Goal: Transaction & Acquisition: Book appointment/travel/reservation

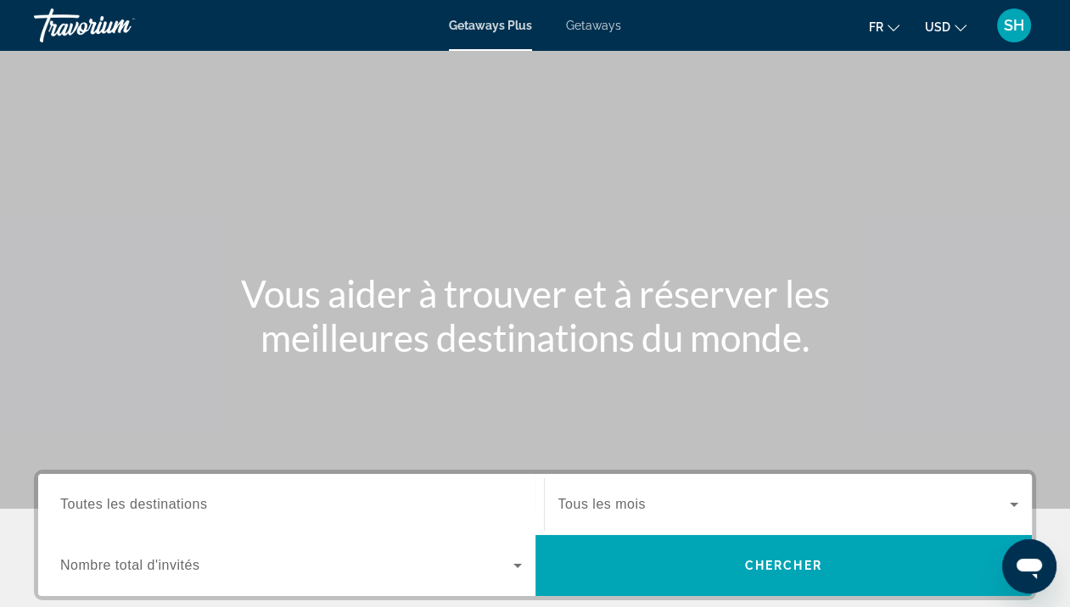
click at [937, 30] on span "USD" at bounding box center [937, 27] width 25 height 14
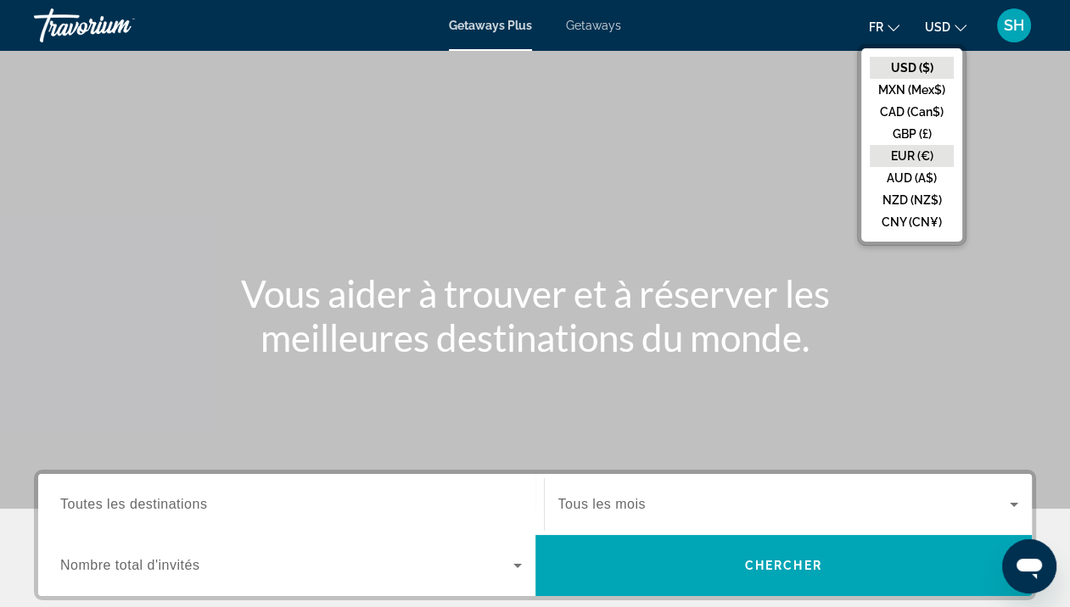
click at [918, 162] on button "EUR (€)" at bounding box center [912, 156] width 84 height 22
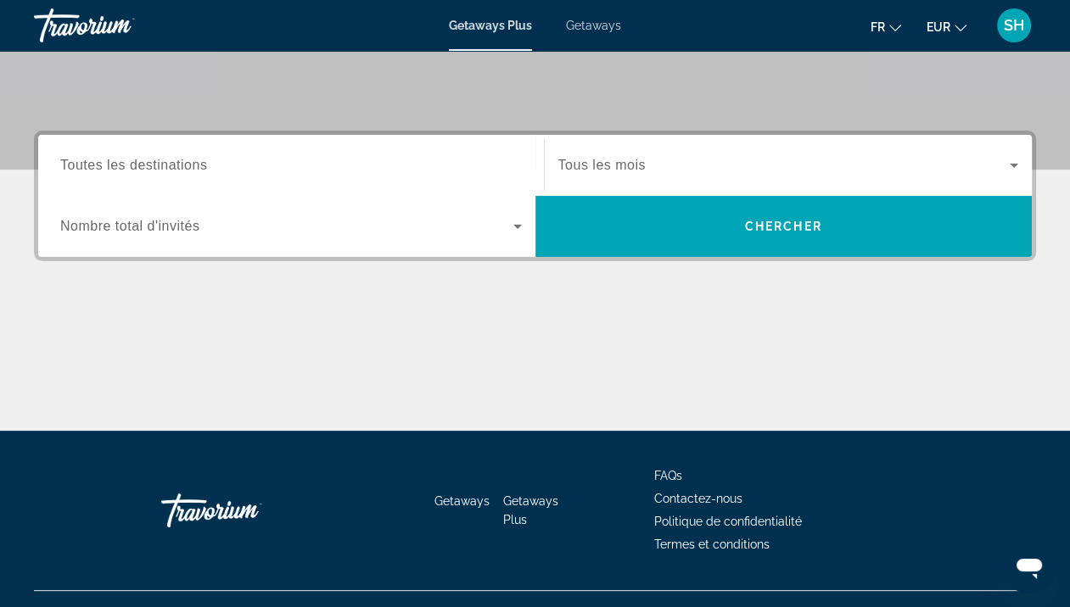
click at [176, 171] on span "Toutes les destinations" at bounding box center [133, 165] width 147 height 14
click at [176, 171] on input "Destination Toutes les destinations" at bounding box center [291, 166] width 462 height 20
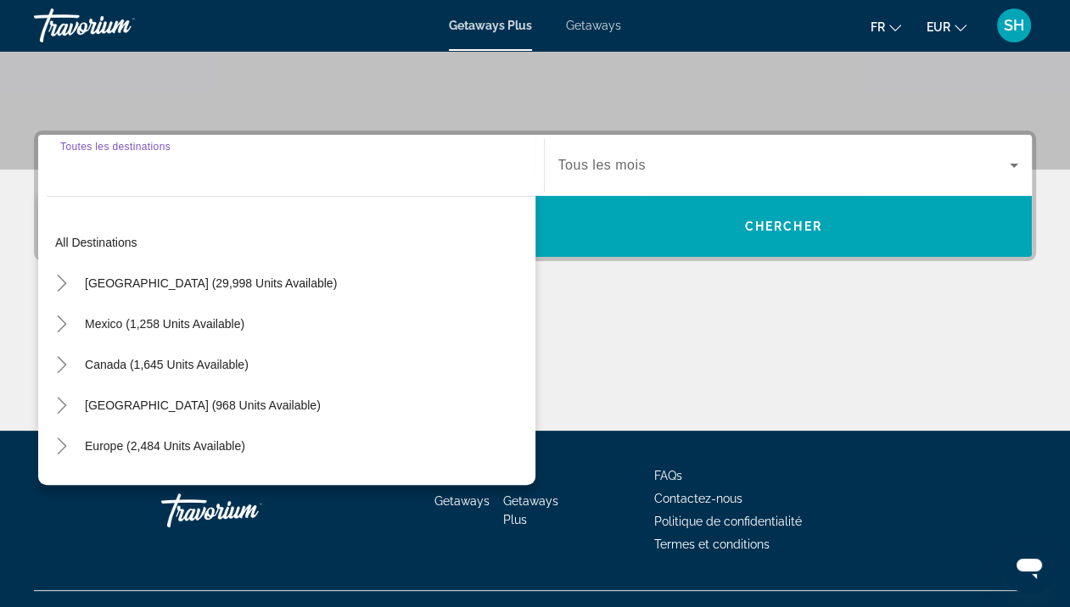
scroll to position [370, 0]
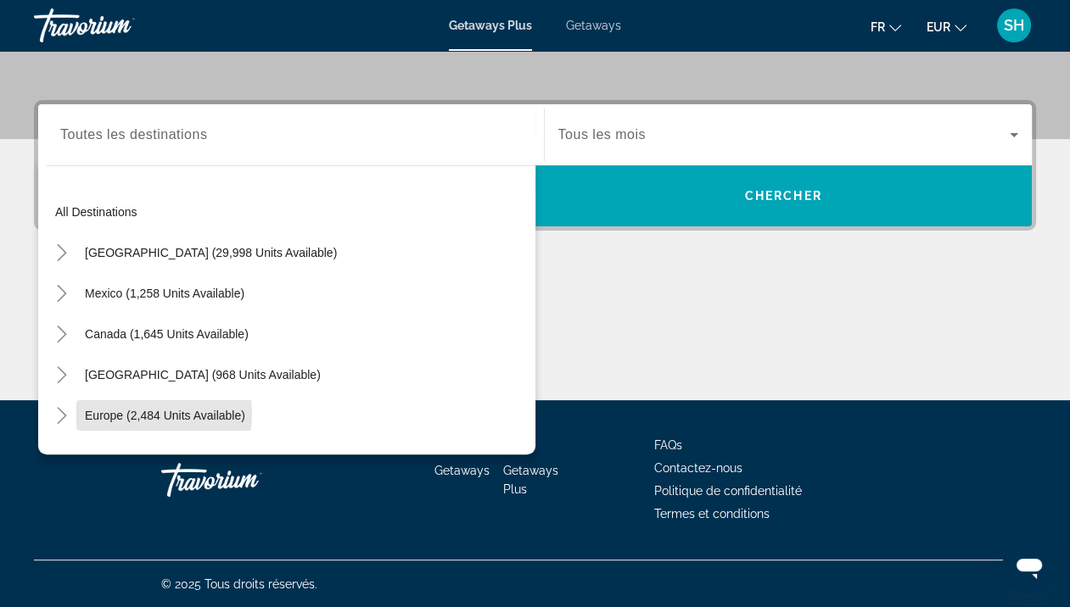
drag, startPoint x: 102, startPoint y: 412, endPoint x: 142, endPoint y: 400, distance: 41.9
click at [103, 412] on span "Europe (2,484 units available)" at bounding box center [165, 416] width 160 height 14
type input "**********"
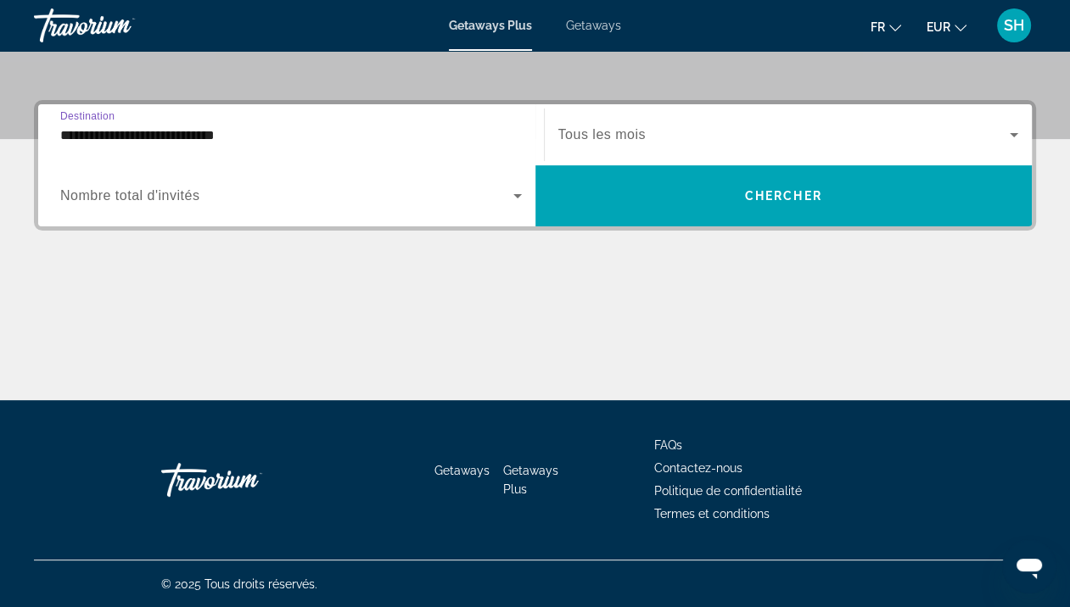
click at [643, 134] on span "Tous les mois" at bounding box center [601, 134] width 87 height 14
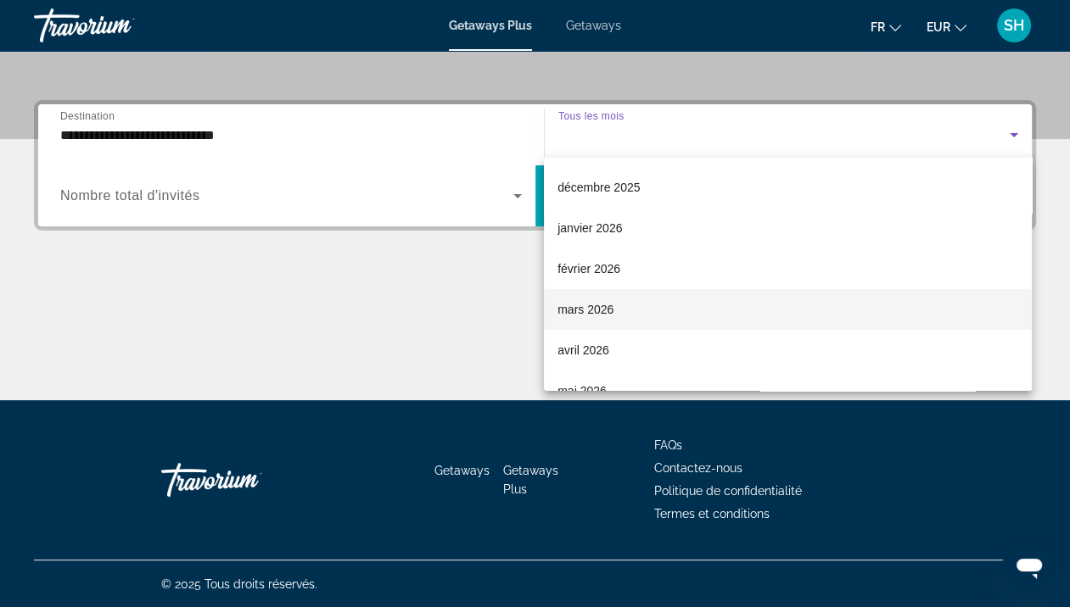
scroll to position [170, 0]
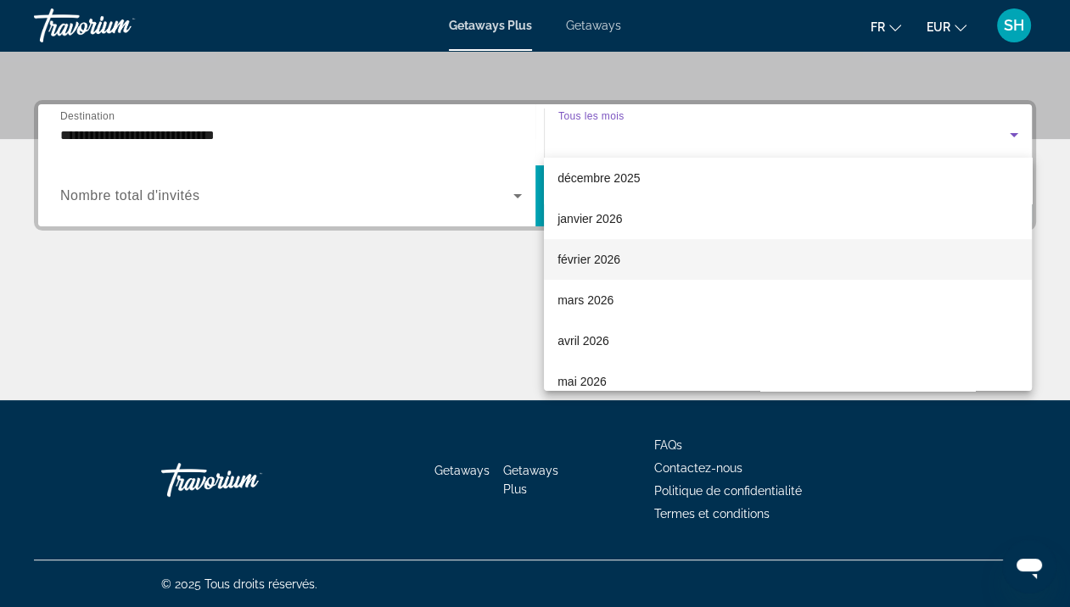
click at [601, 258] on span "février 2026" at bounding box center [588, 259] width 63 height 20
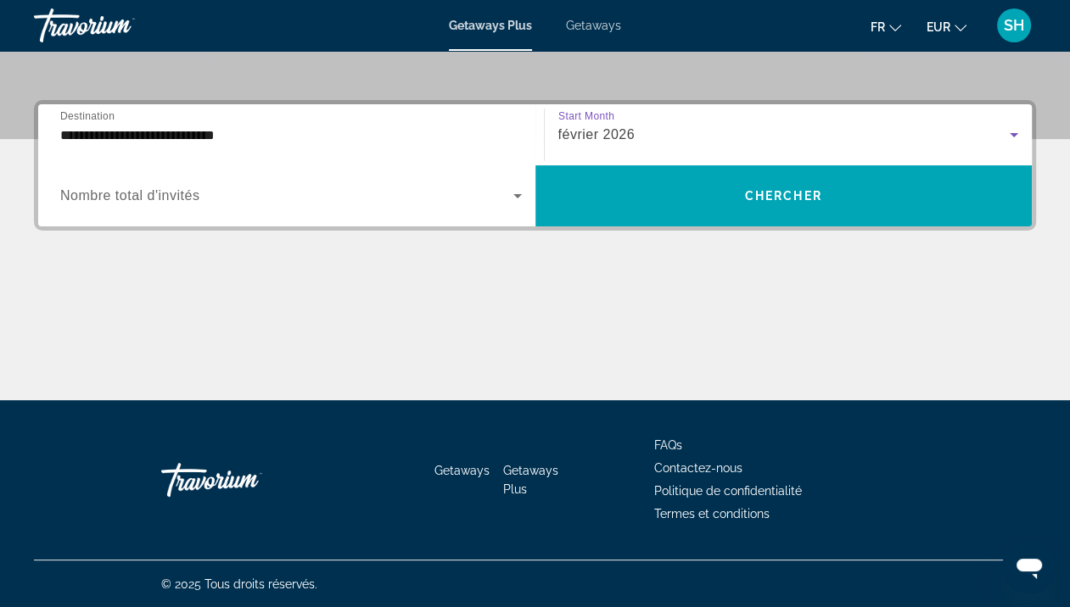
click at [195, 193] on span "Nombre total d'invités" at bounding box center [129, 195] width 139 height 14
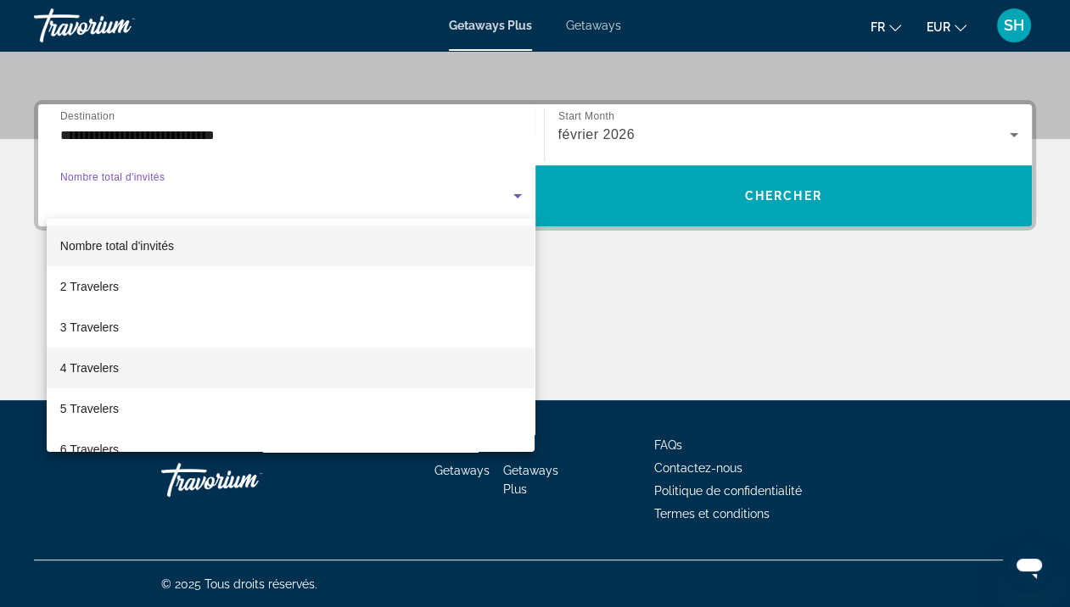
drag, startPoint x: 93, startPoint y: 371, endPoint x: 244, endPoint y: 350, distance: 152.4
click at [97, 372] on span "4 Travelers" at bounding box center [89, 368] width 59 height 20
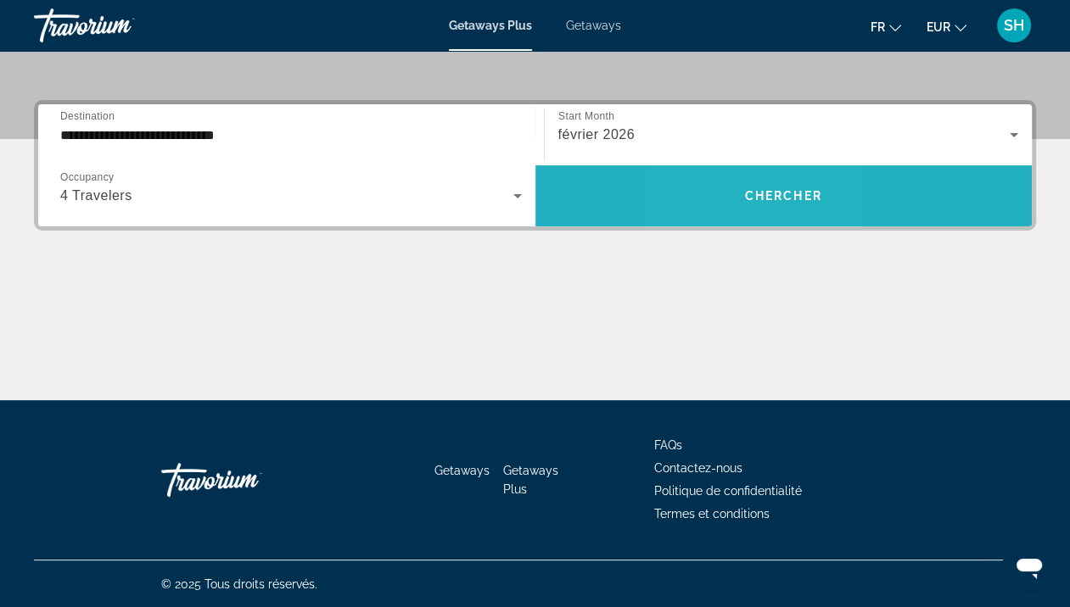
click at [732, 191] on span "Search widget" at bounding box center [783, 196] width 497 height 41
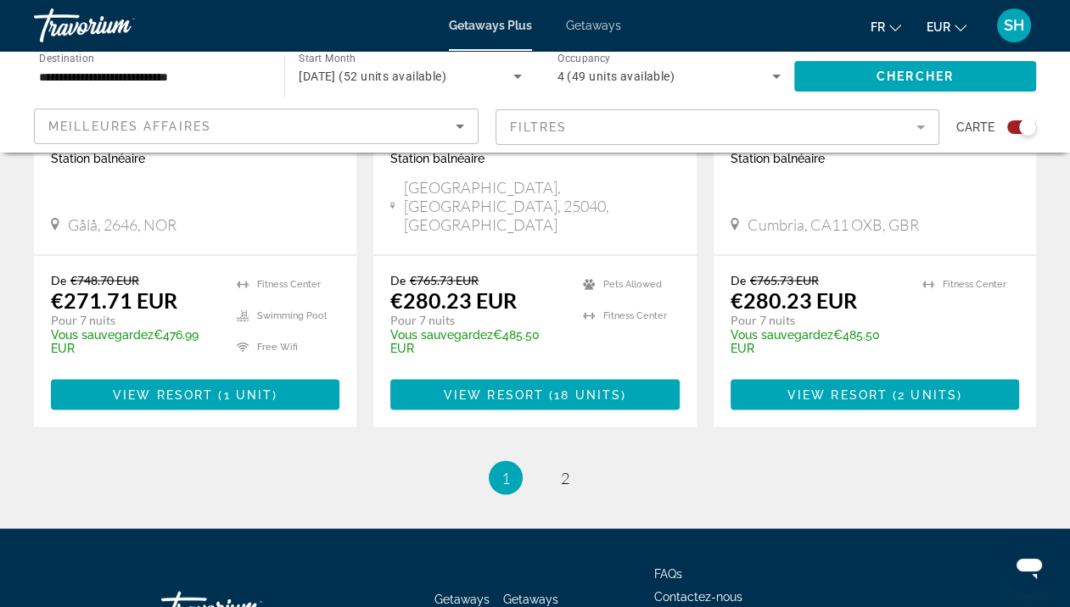
scroll to position [2715, 0]
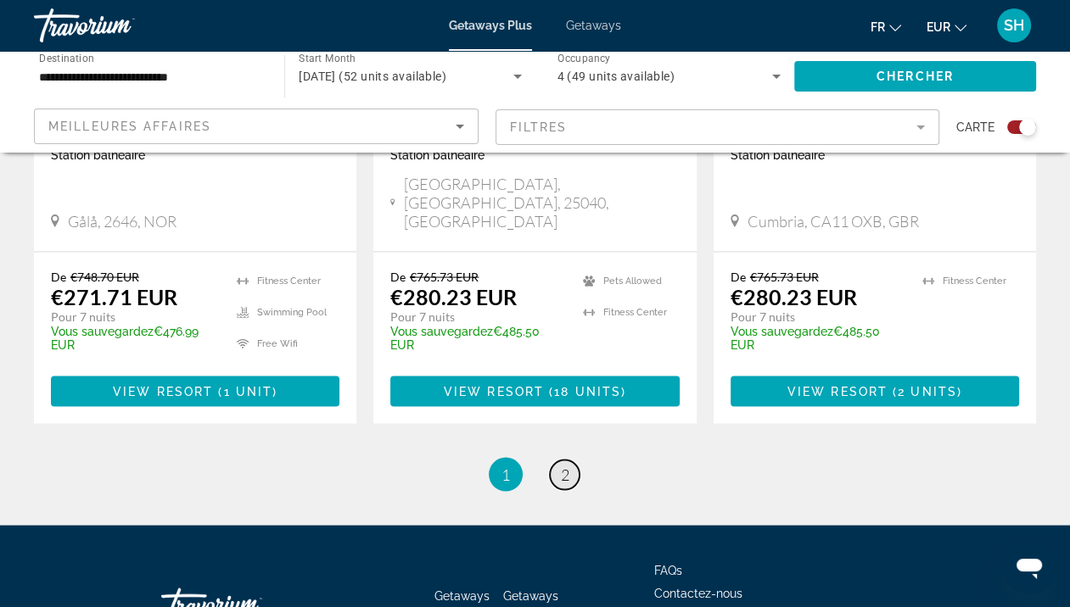
click at [565, 466] on span "2" at bounding box center [565, 475] width 8 height 19
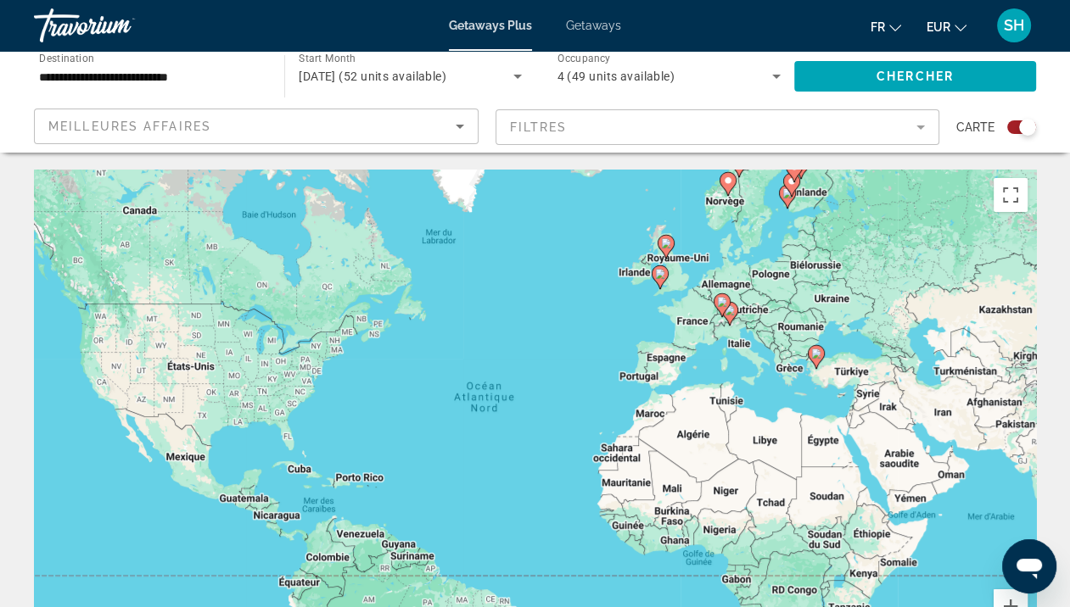
click at [592, 22] on span "Getaways" at bounding box center [593, 26] width 55 height 14
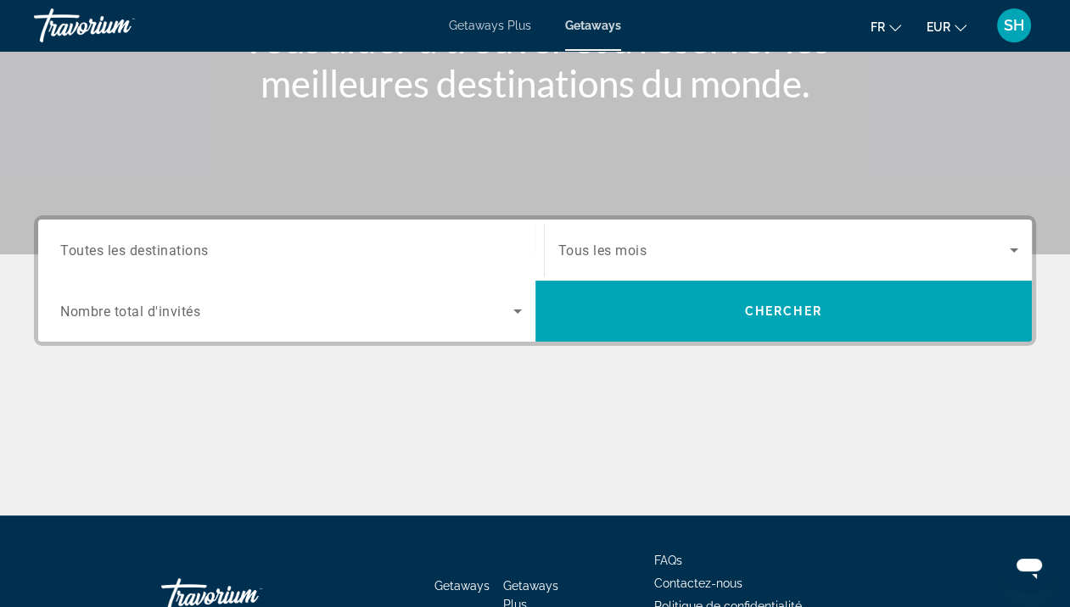
click at [202, 260] on div "Search widget" at bounding box center [291, 251] width 462 height 48
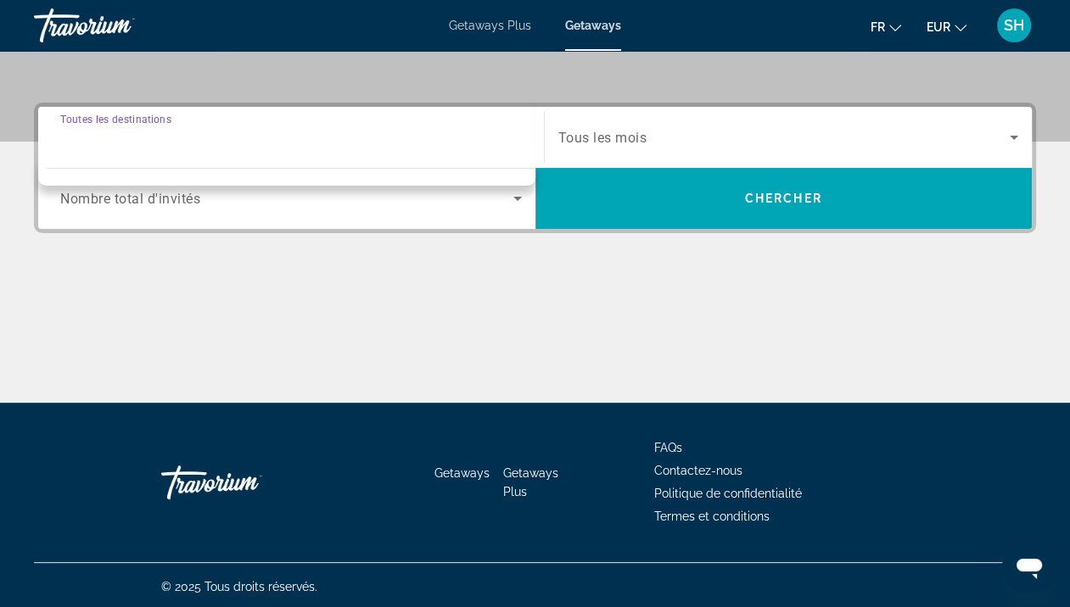
scroll to position [370, 0]
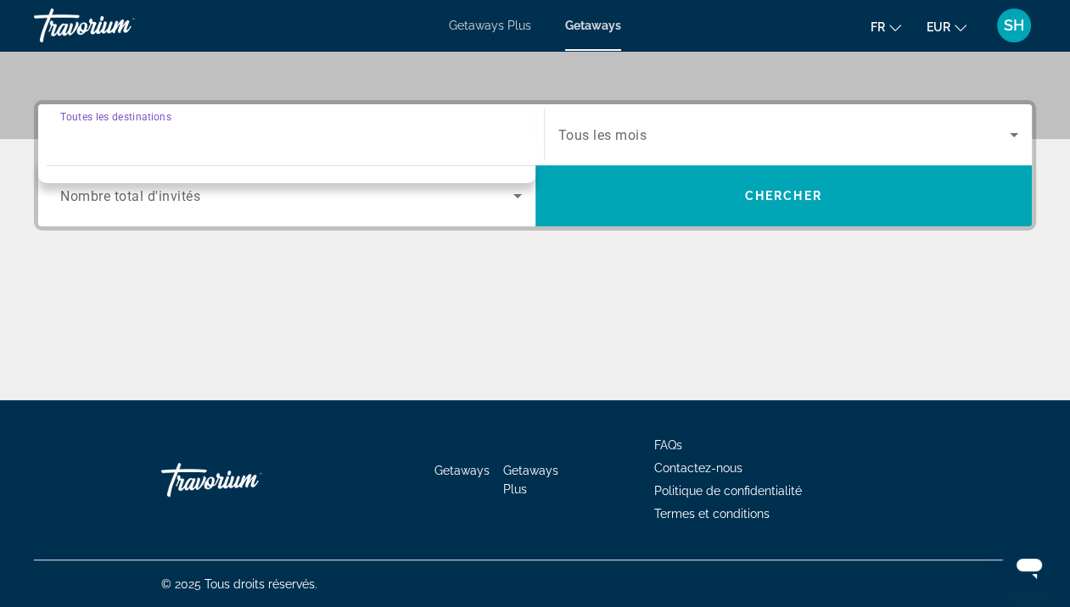
click at [385, 126] on input "Destination Toutes les destinations" at bounding box center [291, 136] width 462 height 20
click at [188, 137] on input "Destination Toutes les destinations" at bounding box center [291, 136] width 462 height 20
click at [126, 149] on div "Search widget" at bounding box center [291, 135] width 462 height 48
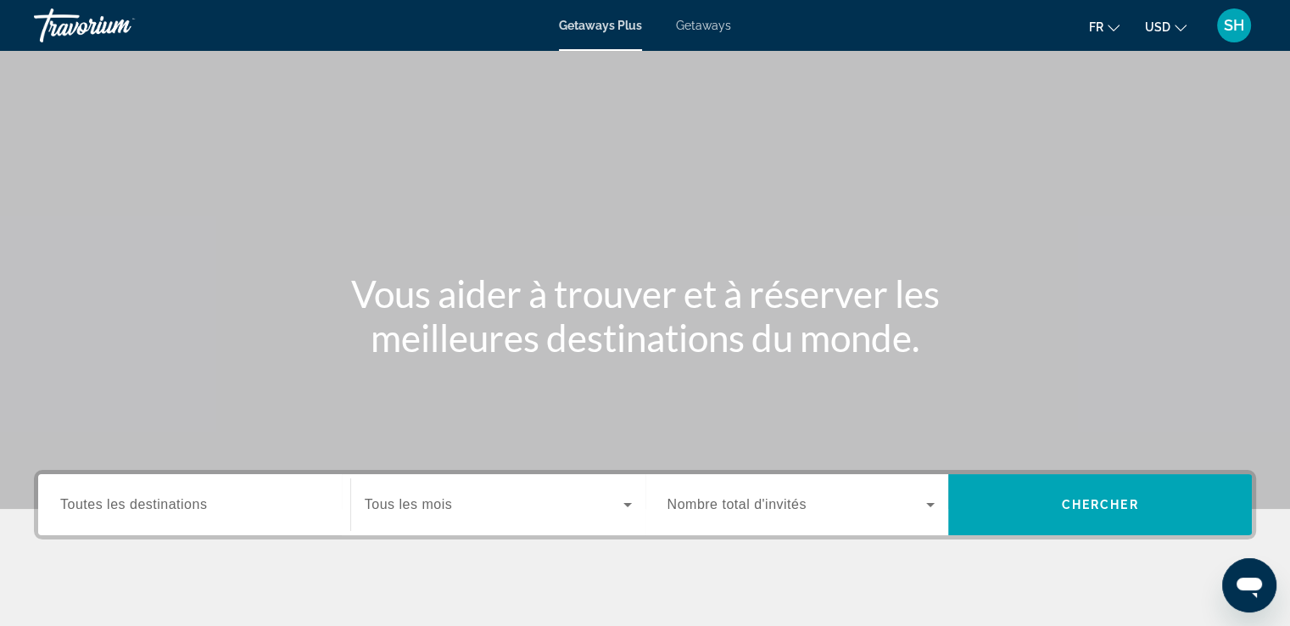
click at [715, 25] on span "Getaways" at bounding box center [703, 26] width 55 height 14
click at [1151, 35] on button "USD USD ($) MXN (Mex$) CAD (Can$) GBP (£) EUR (€) AUD (A$) NZD (NZ$) CNY (CN¥)" at bounding box center [1166, 26] width 42 height 25
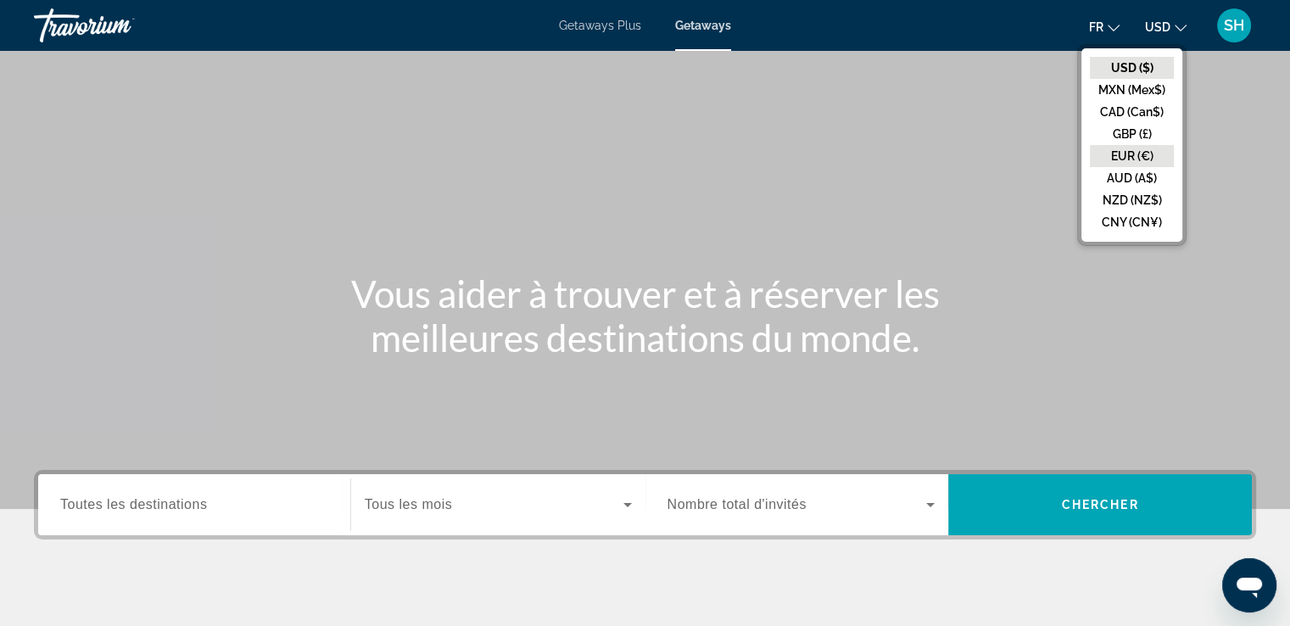
click at [1145, 163] on button "EUR (€)" at bounding box center [1132, 156] width 84 height 22
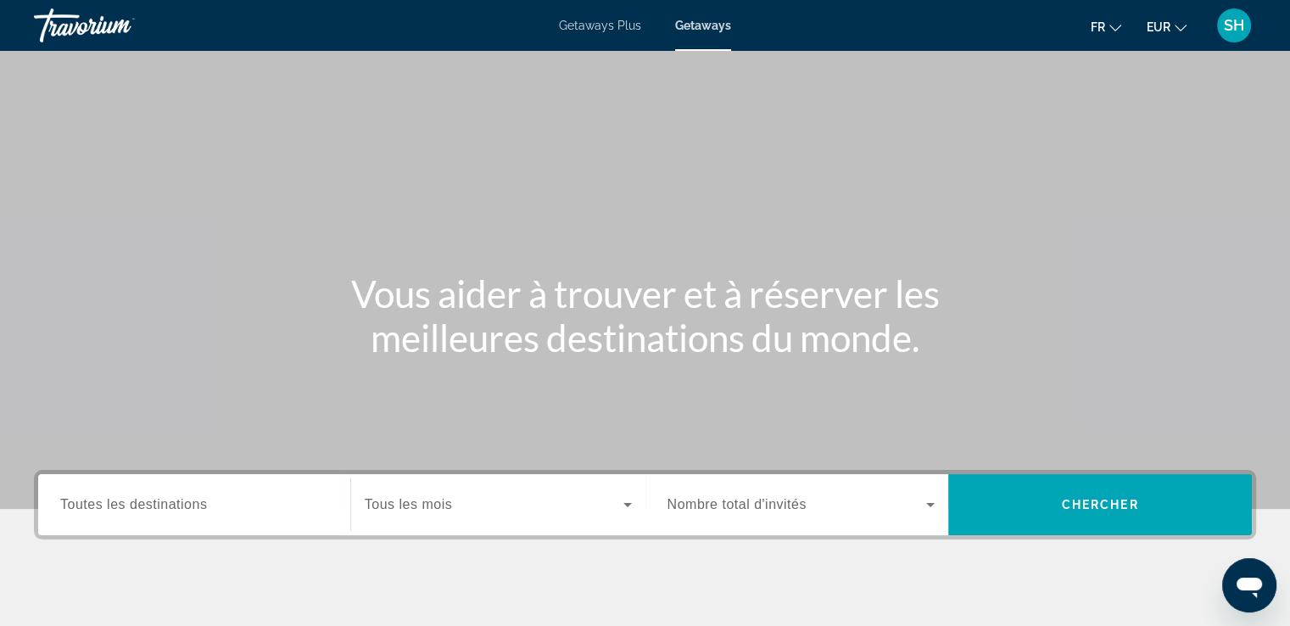
click at [126, 519] on div "Search widget" at bounding box center [194, 505] width 268 height 48
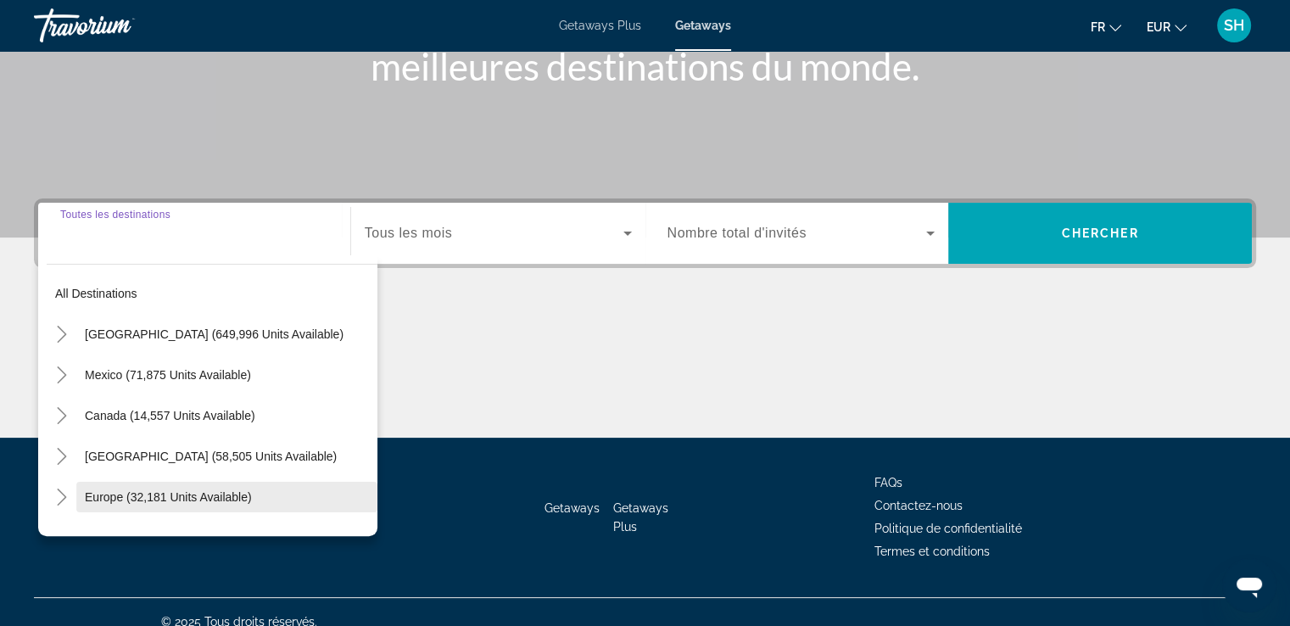
scroll to position [291, 0]
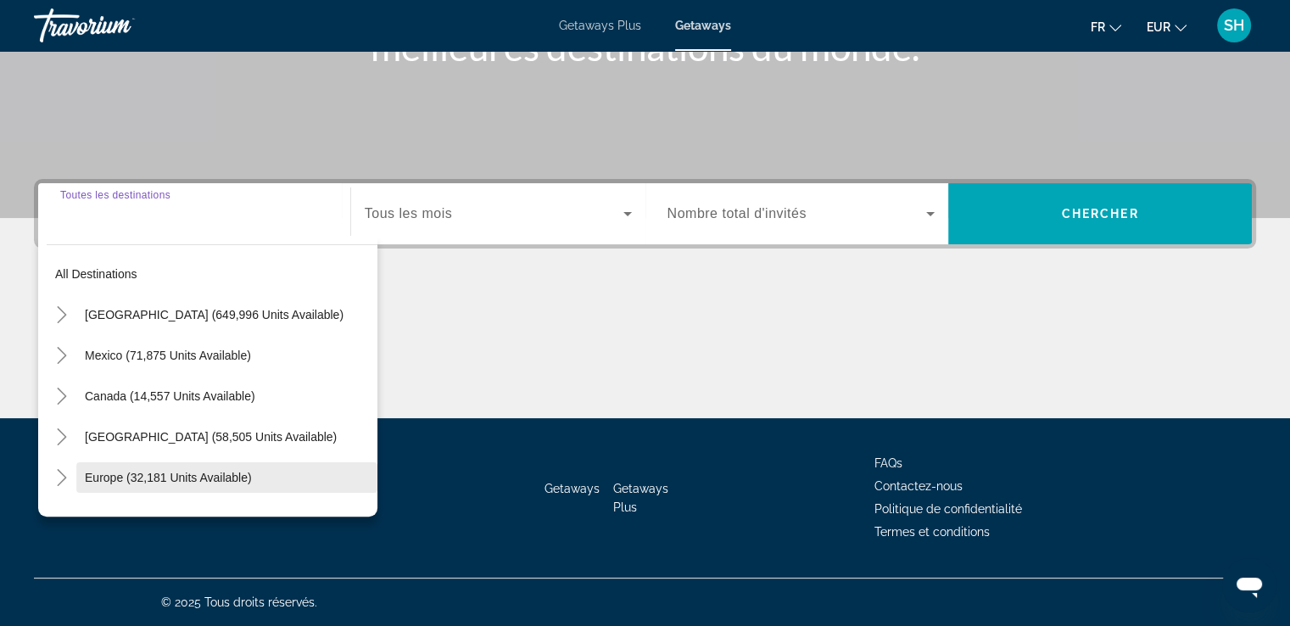
drag, startPoint x: 98, startPoint y: 472, endPoint x: 361, endPoint y: 374, distance: 280.5
click at [99, 472] on span "Europe (32,181 units available)" at bounding box center [168, 478] width 167 height 14
type input "**********"
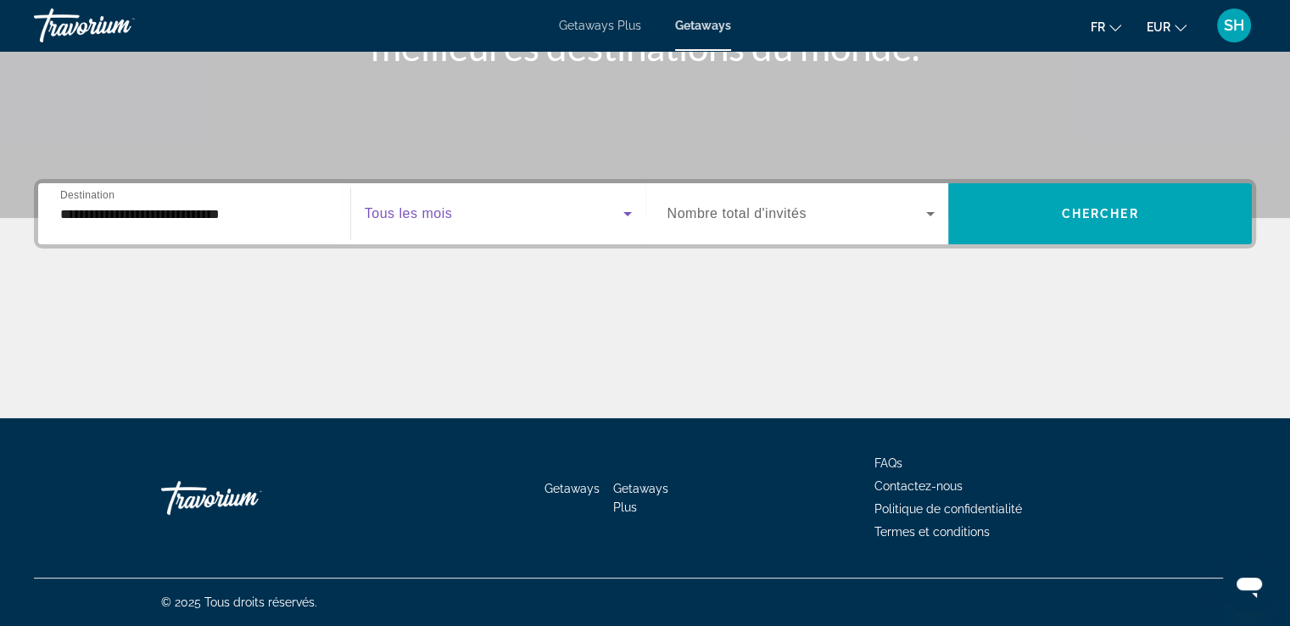
click at [465, 221] on span "Search widget" at bounding box center [494, 214] width 259 height 20
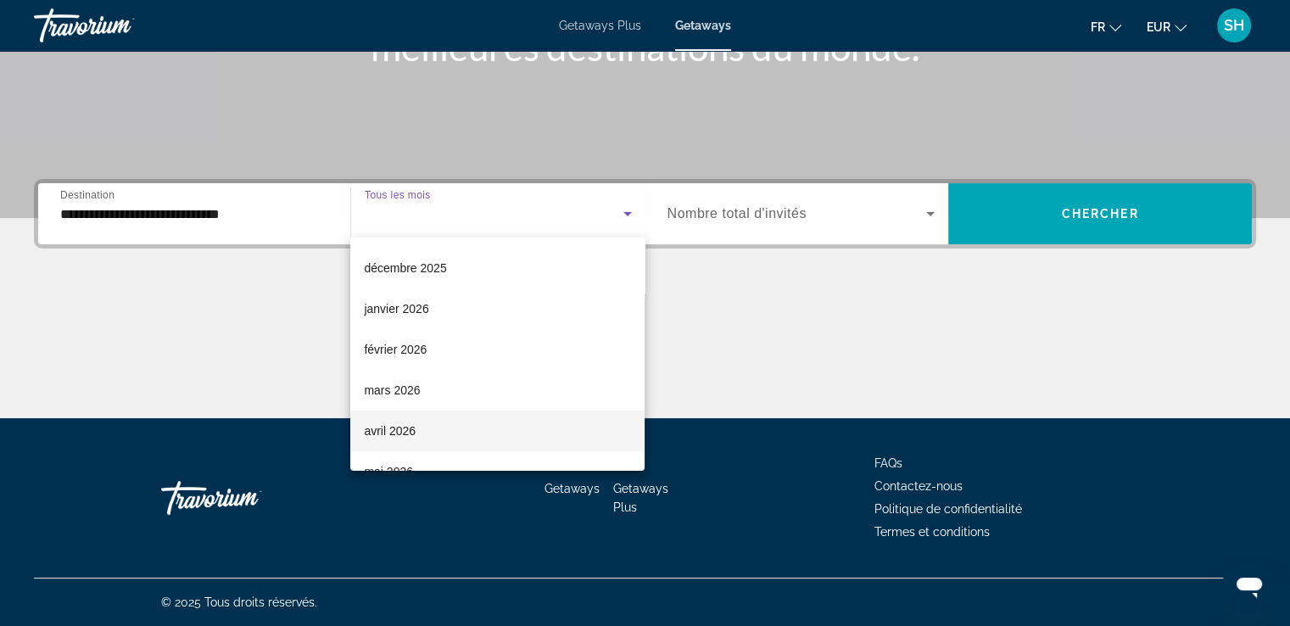
scroll to position [170, 0]
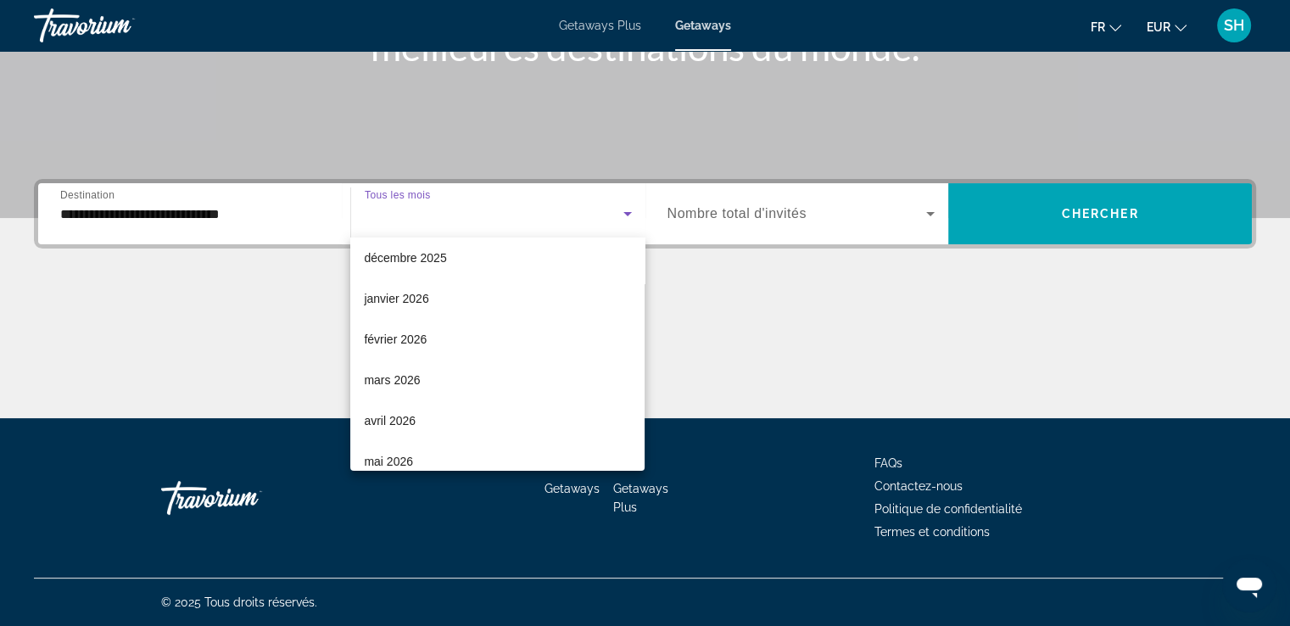
drag, startPoint x: 394, startPoint y: 344, endPoint x: 703, endPoint y: 313, distance: 311.2
click at [397, 344] on span "février 2026" at bounding box center [395, 339] width 63 height 20
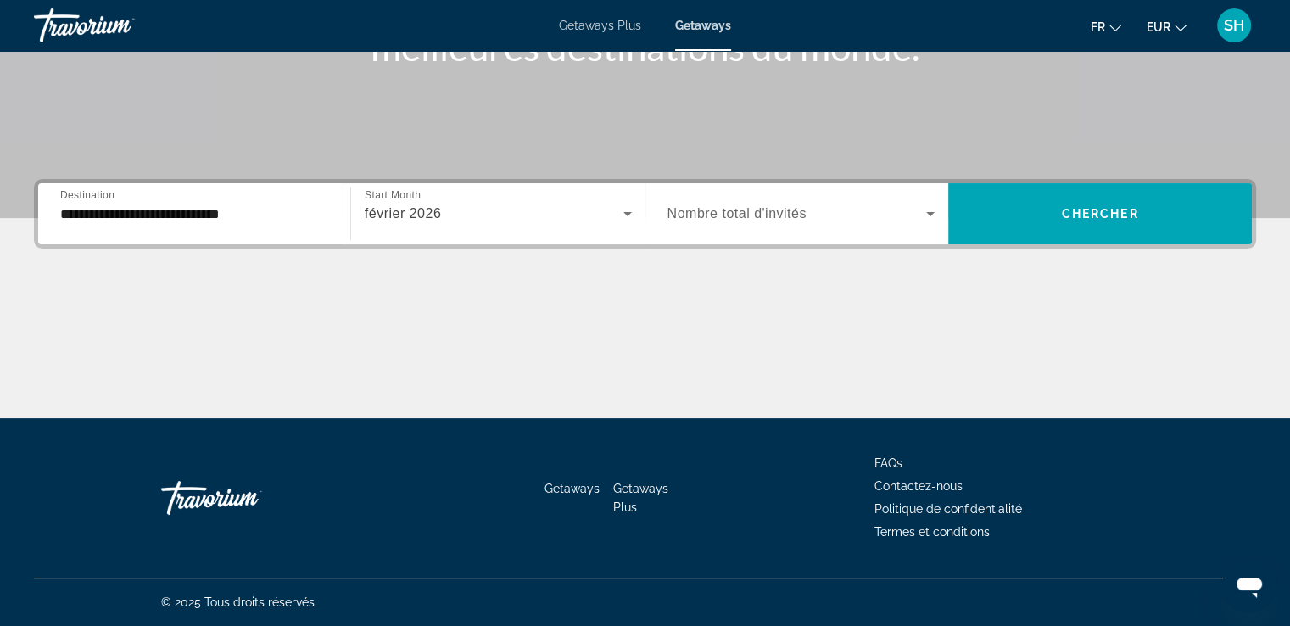
click at [781, 213] on span "Nombre total d'invités" at bounding box center [737, 213] width 139 height 14
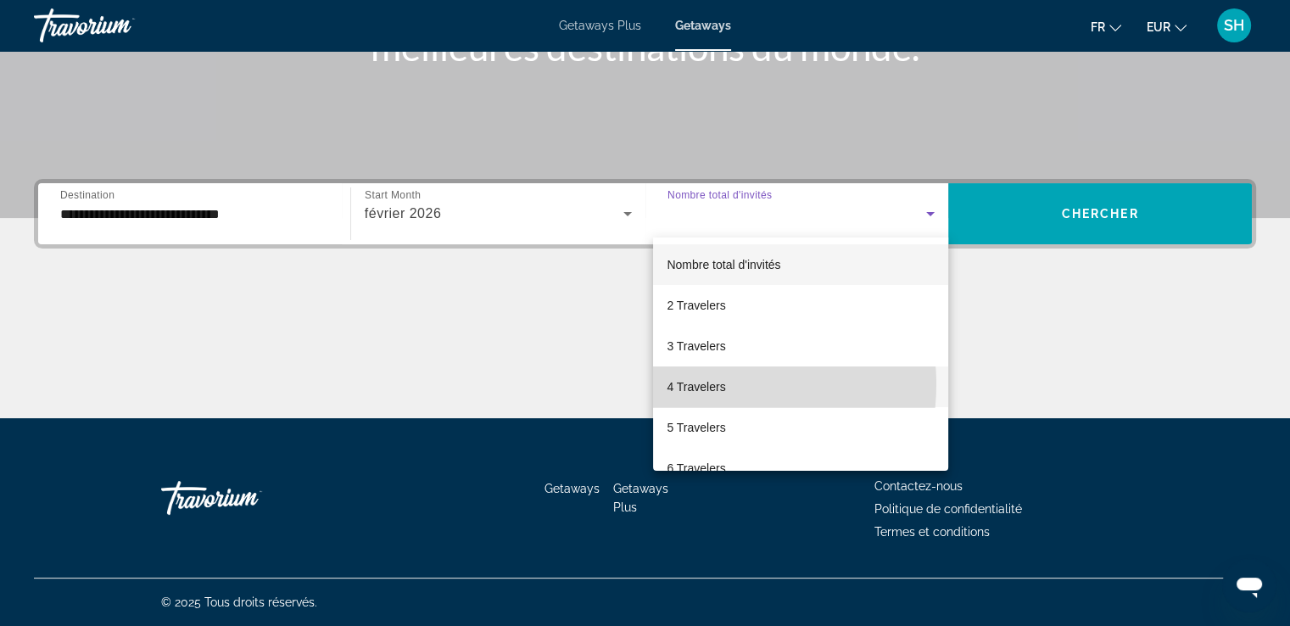
click at [713, 384] on span "4 Travelers" at bounding box center [696, 387] width 59 height 20
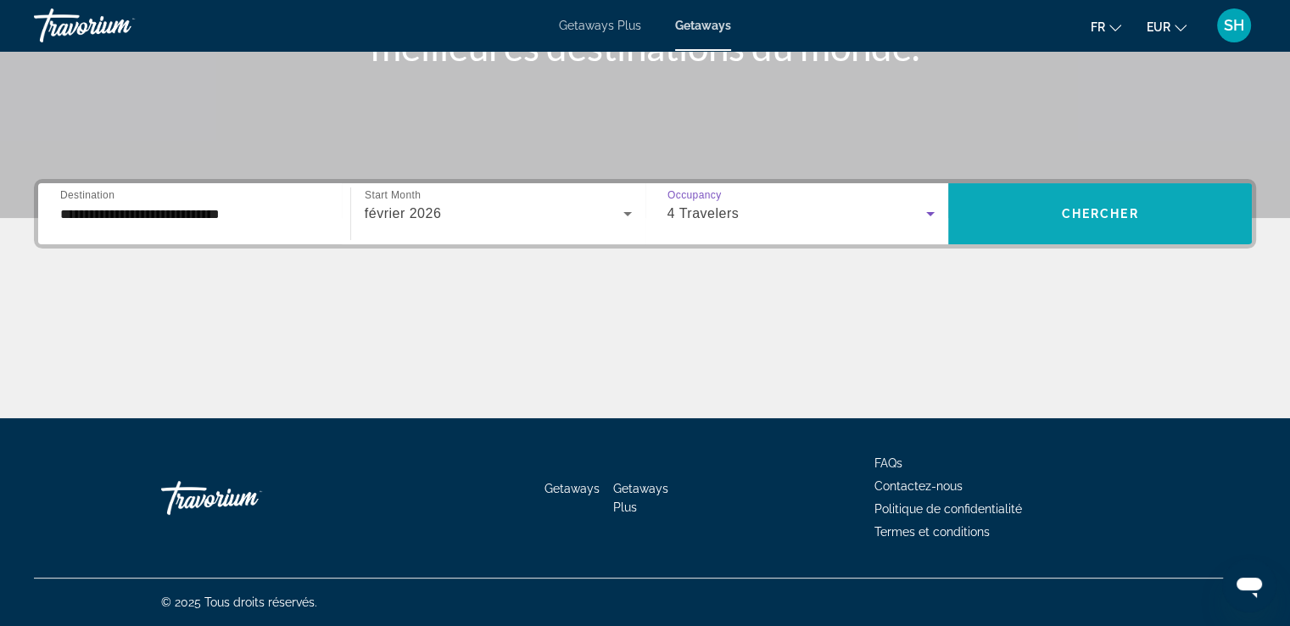
click at [1098, 205] on span "Search widget" at bounding box center [1101, 213] width 304 height 41
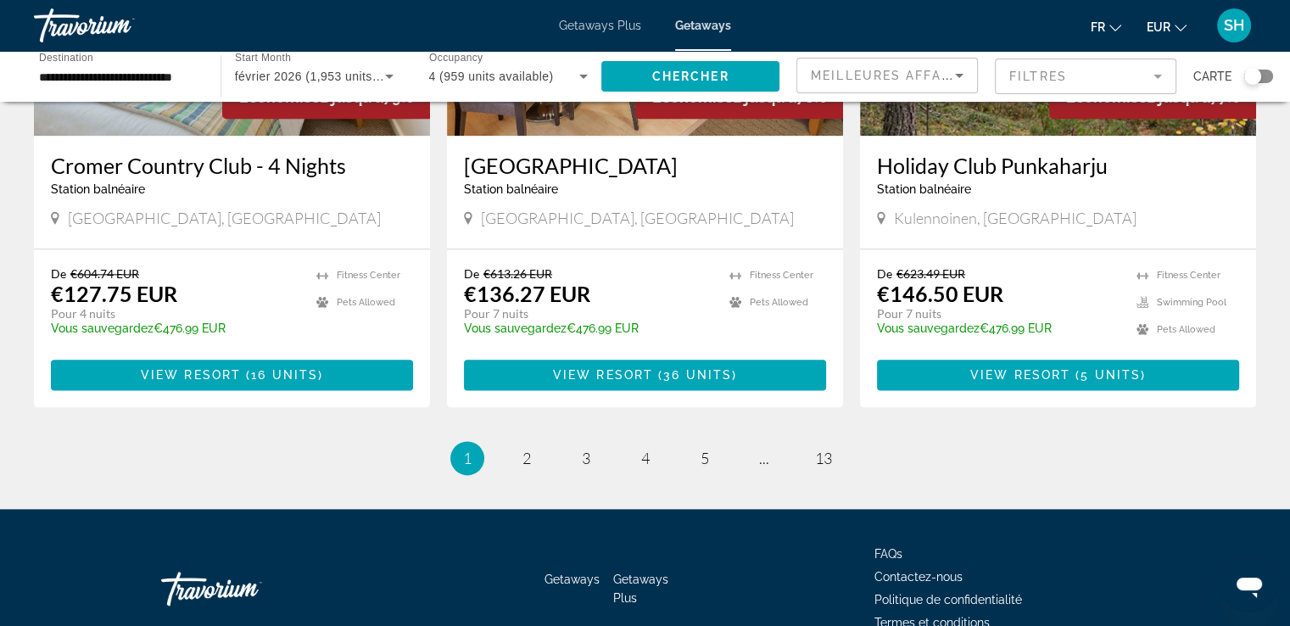
scroll to position [2121, 0]
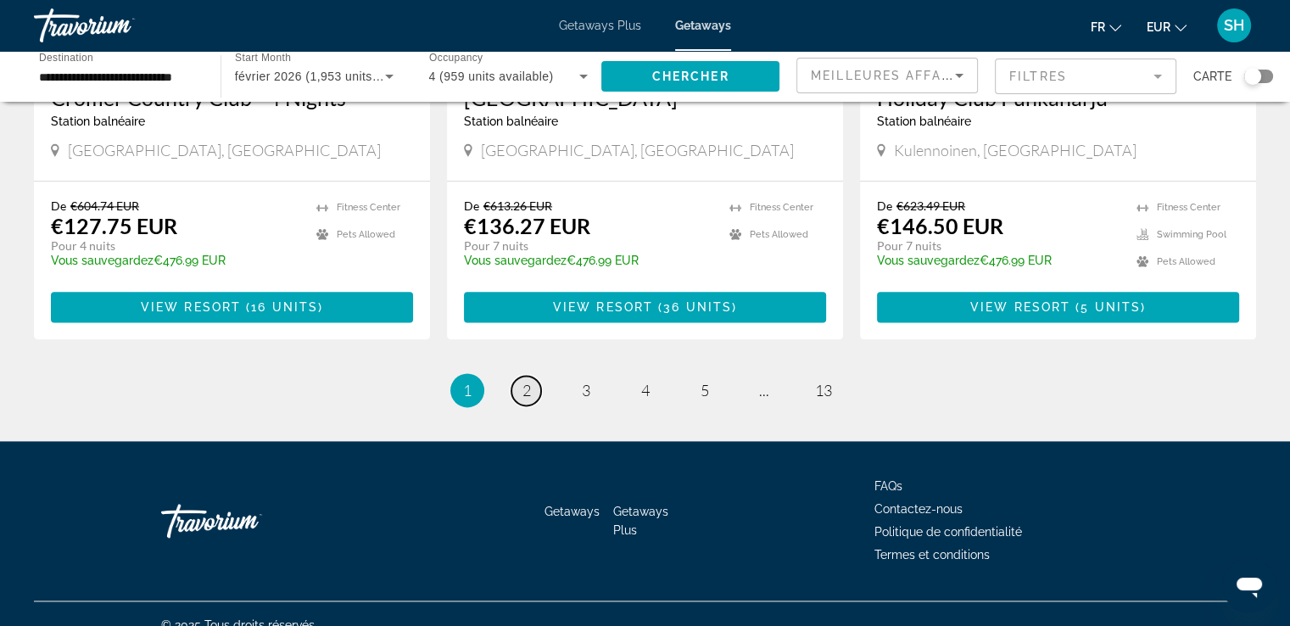
click at [531, 406] on link "page 2" at bounding box center [527, 391] width 30 height 30
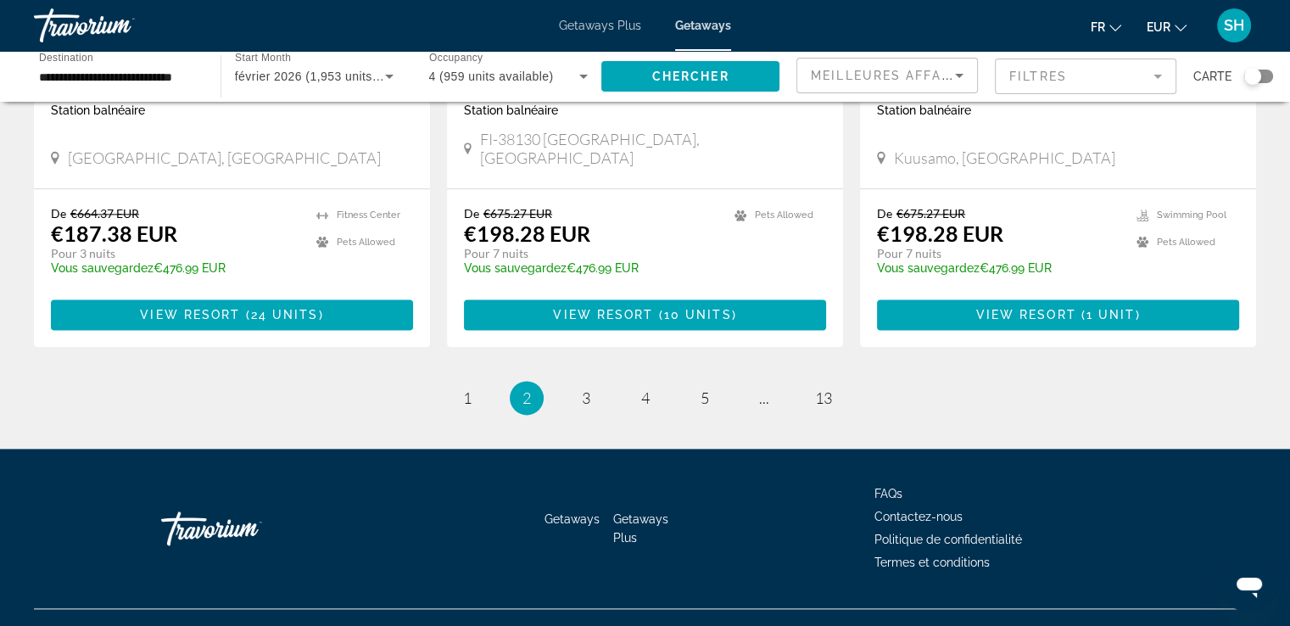
scroll to position [2144, 0]
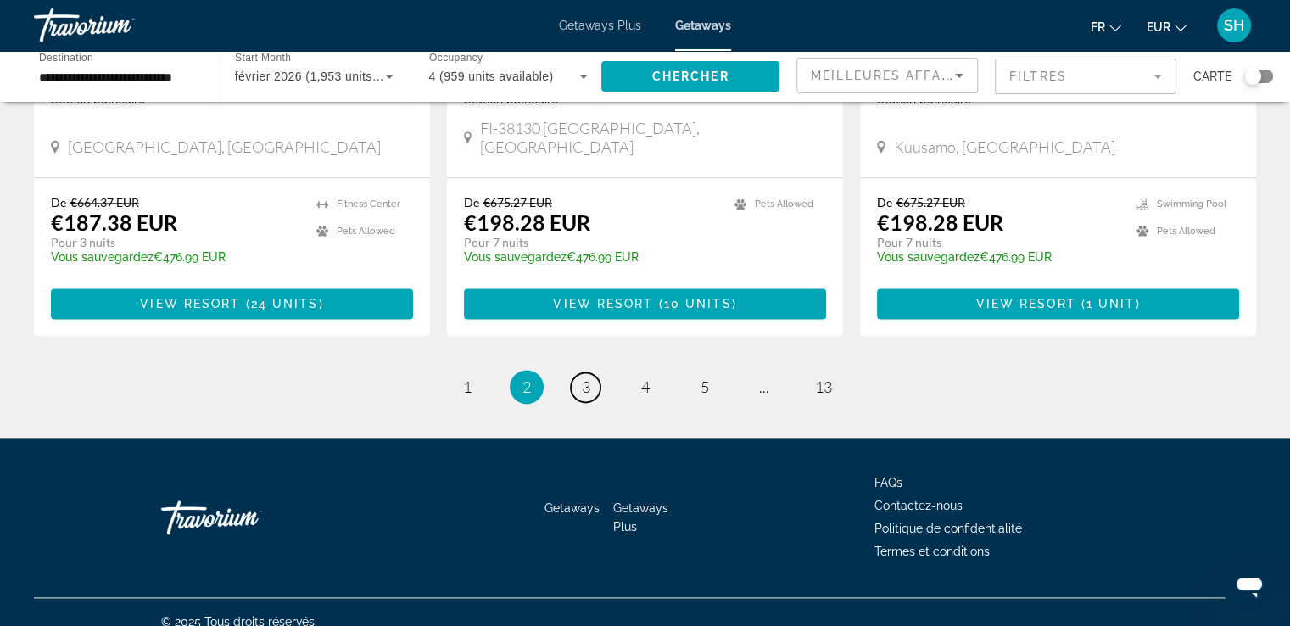
click at [594, 372] on link "page 3" at bounding box center [586, 387] width 30 height 30
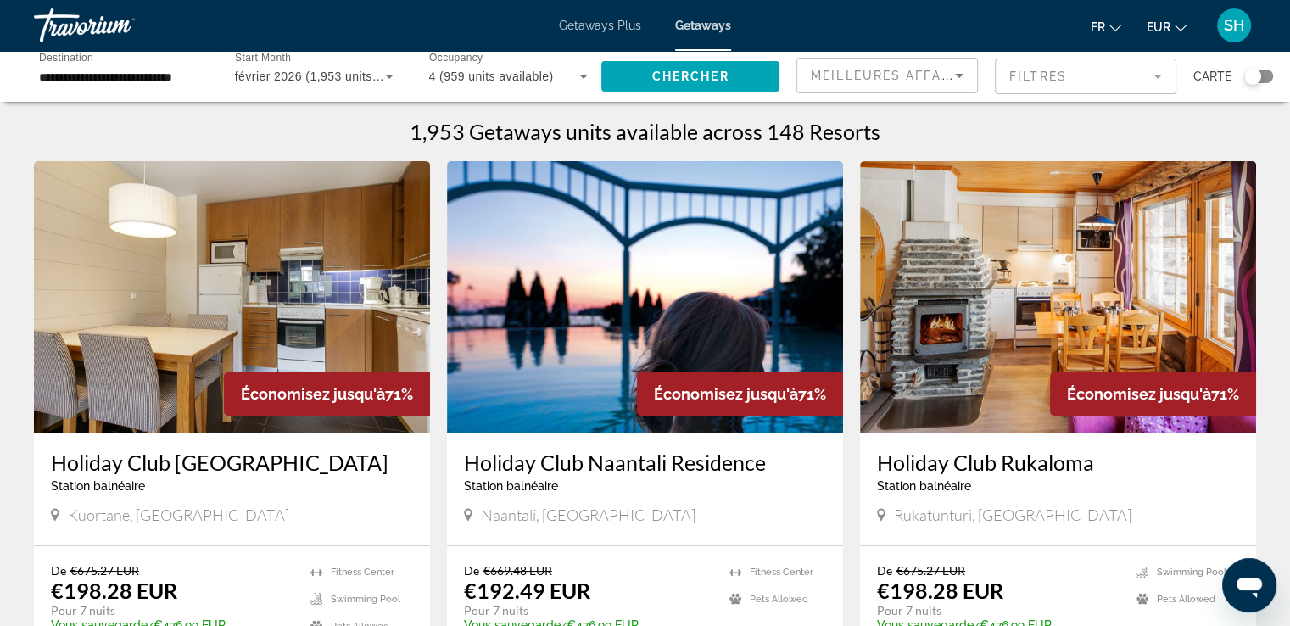
drag, startPoint x: 540, startPoint y: 289, endPoint x: 549, endPoint y: 286, distance: 9.9
click at [539, 289] on img "Main content" at bounding box center [645, 296] width 396 height 271
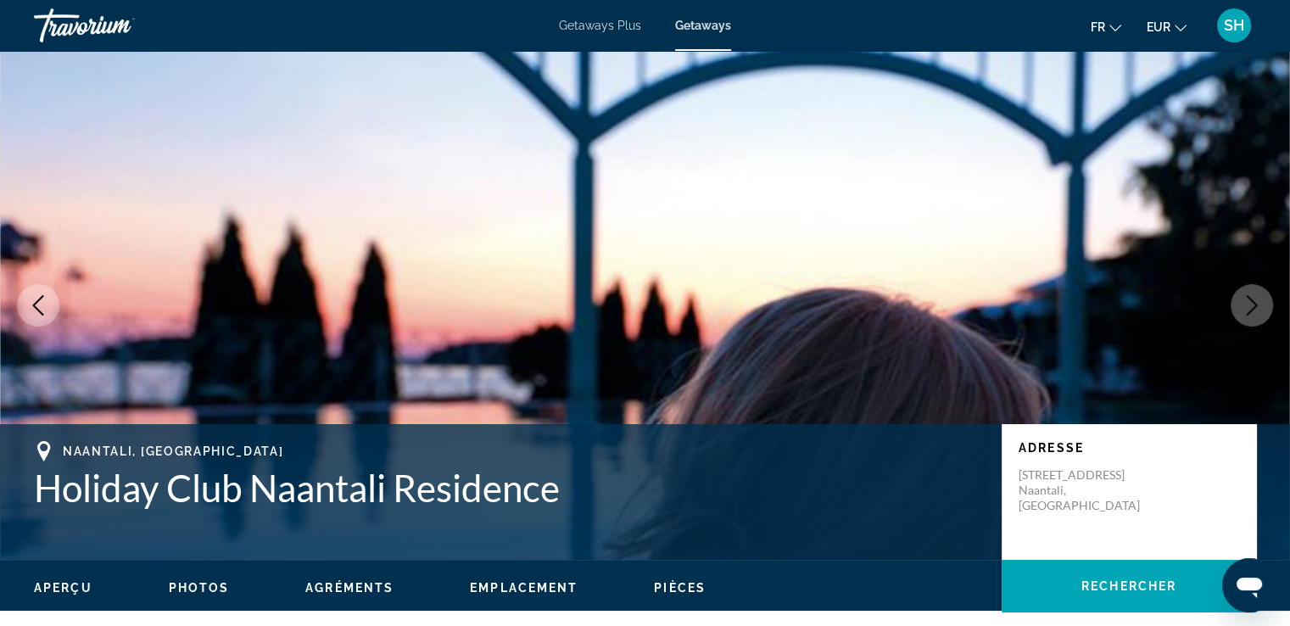
click at [1254, 300] on icon "Next image" at bounding box center [1252, 305] width 20 height 20
click at [1253, 306] on icon "Next image" at bounding box center [1252, 305] width 20 height 20
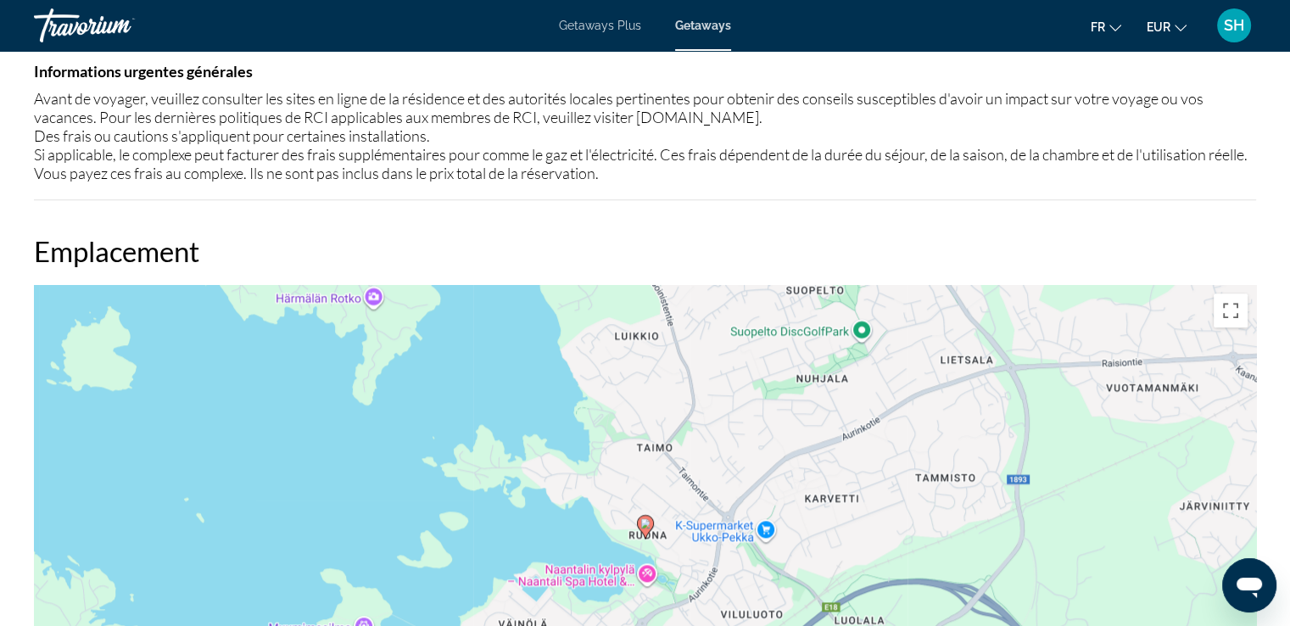
scroll to position [1867, 0]
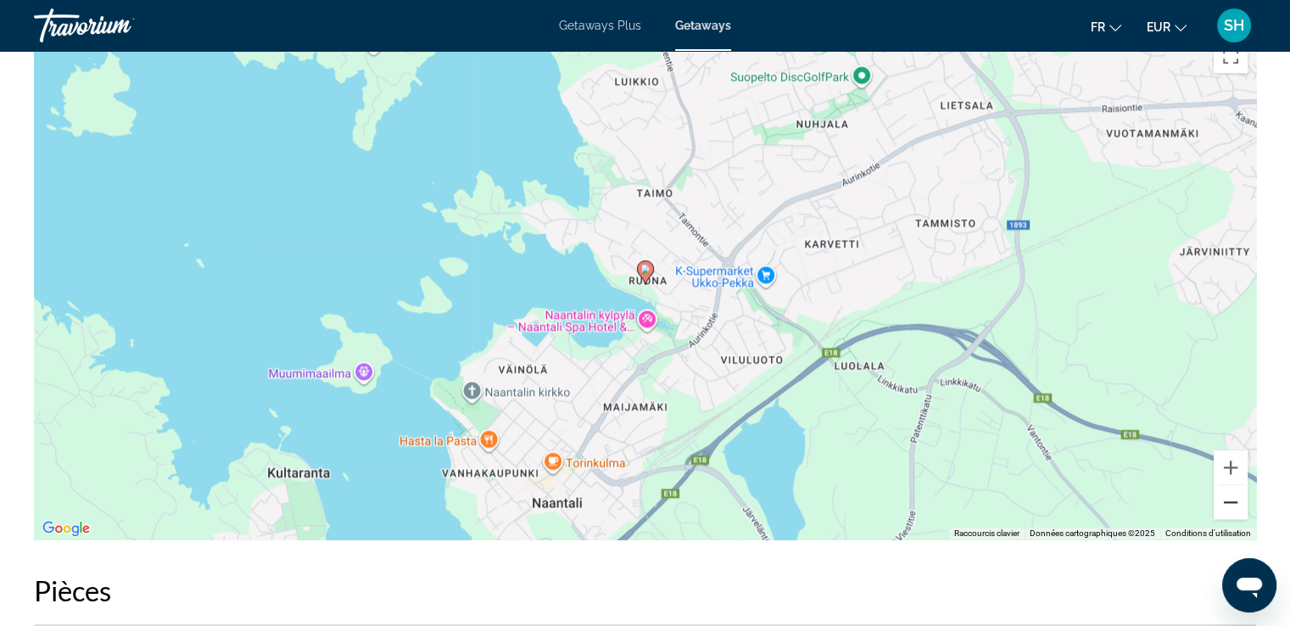
click at [1228, 490] on button "Zoom arrière" at bounding box center [1231, 502] width 34 height 34
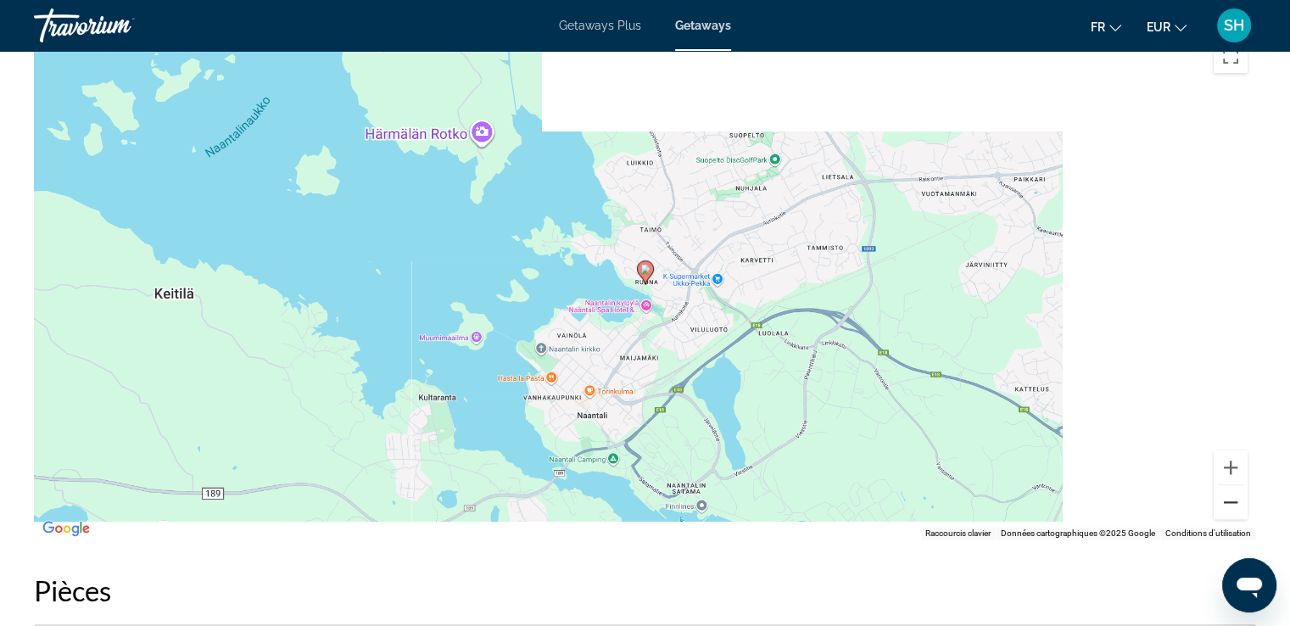
click at [1228, 490] on button "Zoom arrière" at bounding box center [1231, 502] width 34 height 34
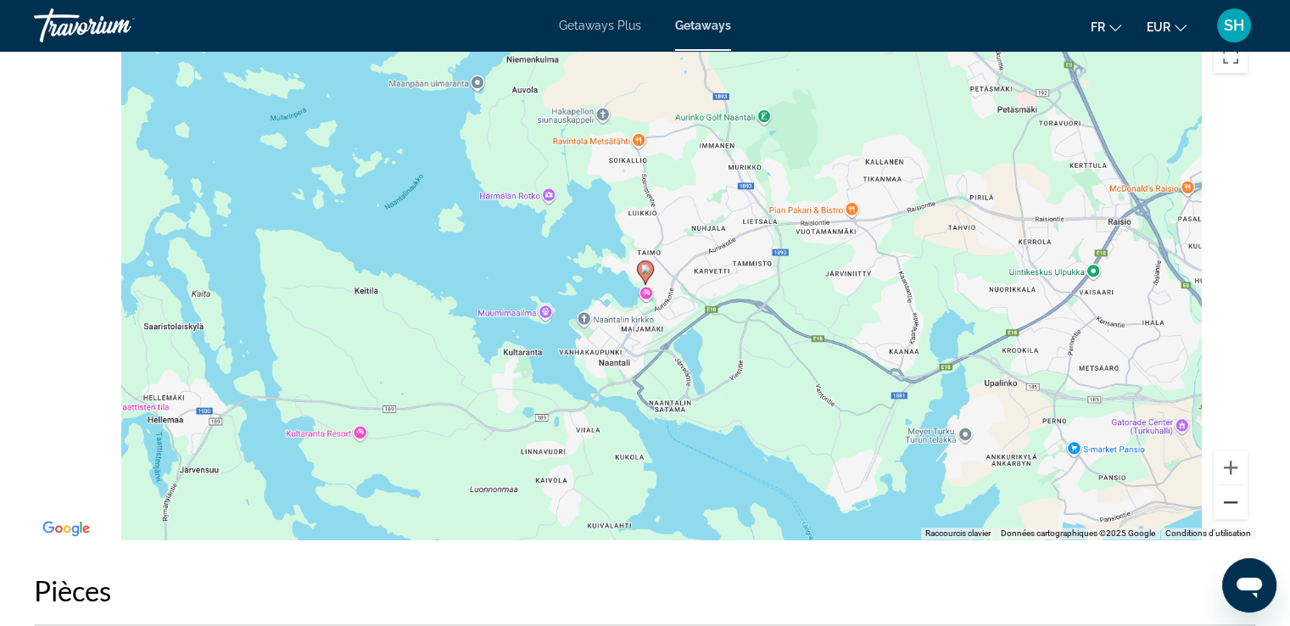
click at [1228, 490] on button "Zoom arrière" at bounding box center [1231, 502] width 34 height 34
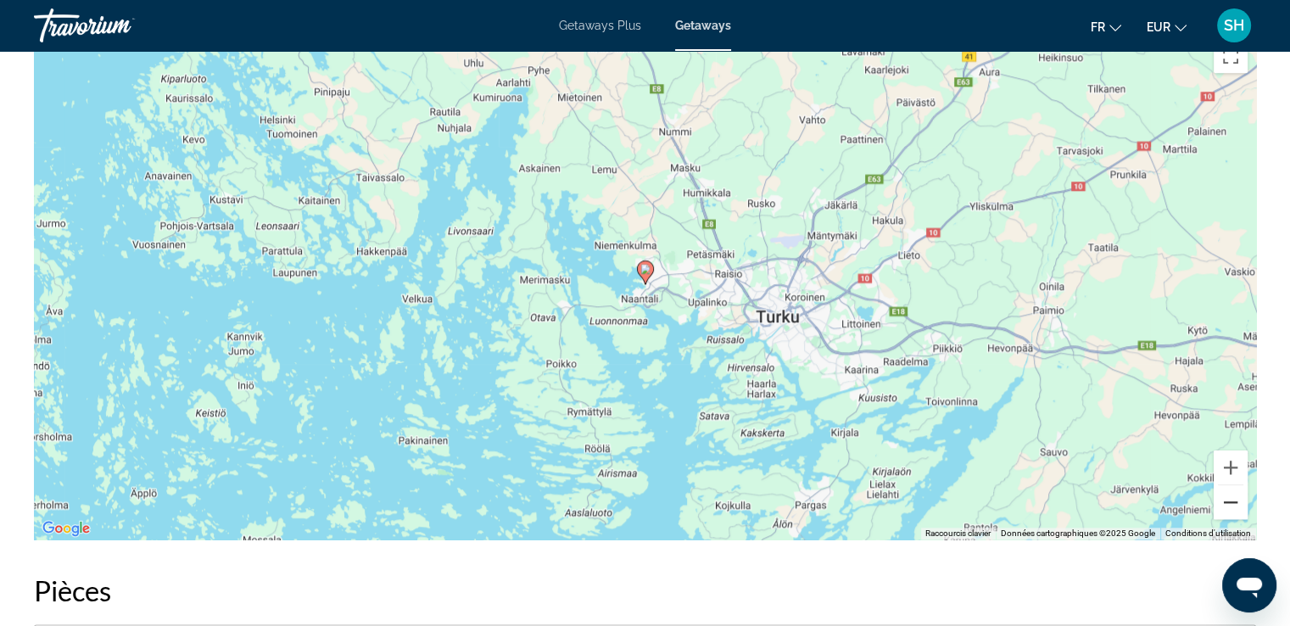
click at [1235, 492] on button "Zoom arrière" at bounding box center [1231, 502] width 34 height 34
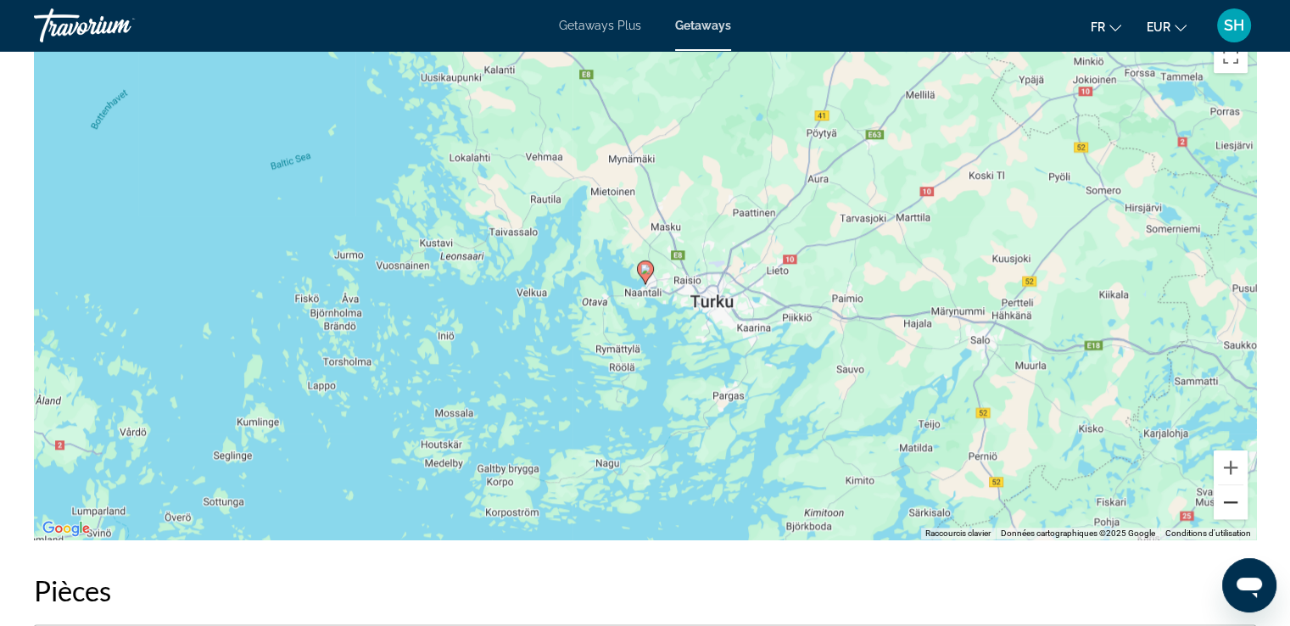
click at [1235, 492] on button "Zoom arrière" at bounding box center [1231, 502] width 34 height 34
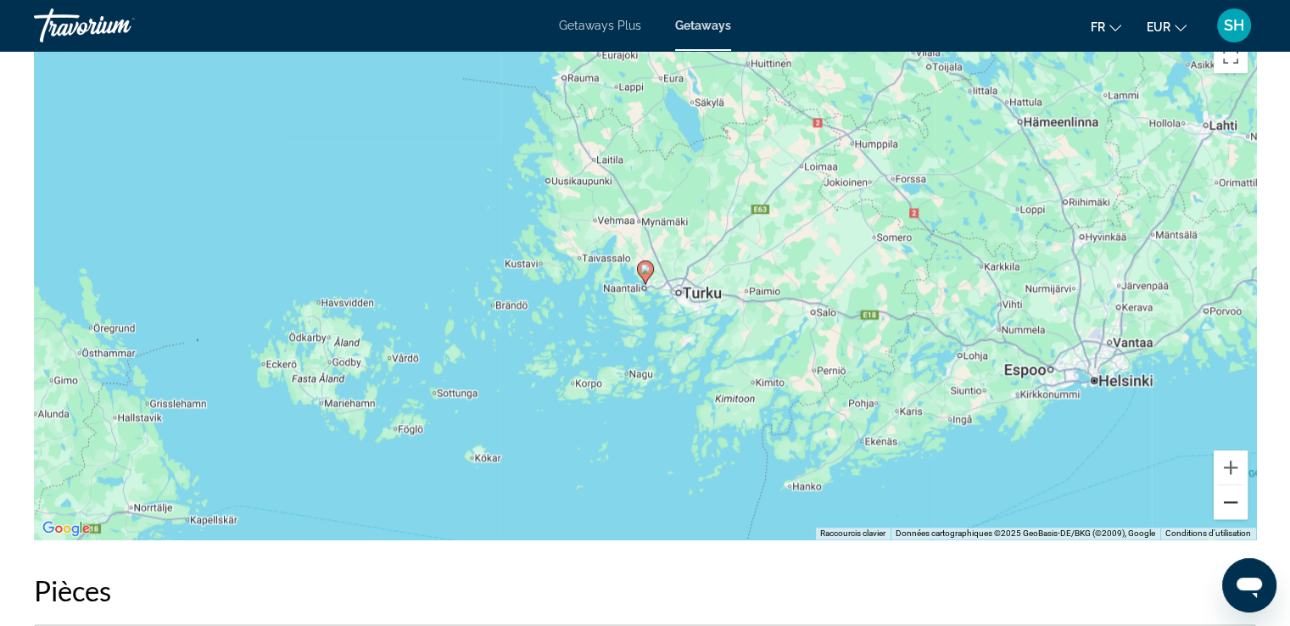
click at [1226, 493] on button "Zoom arrière" at bounding box center [1231, 502] width 34 height 34
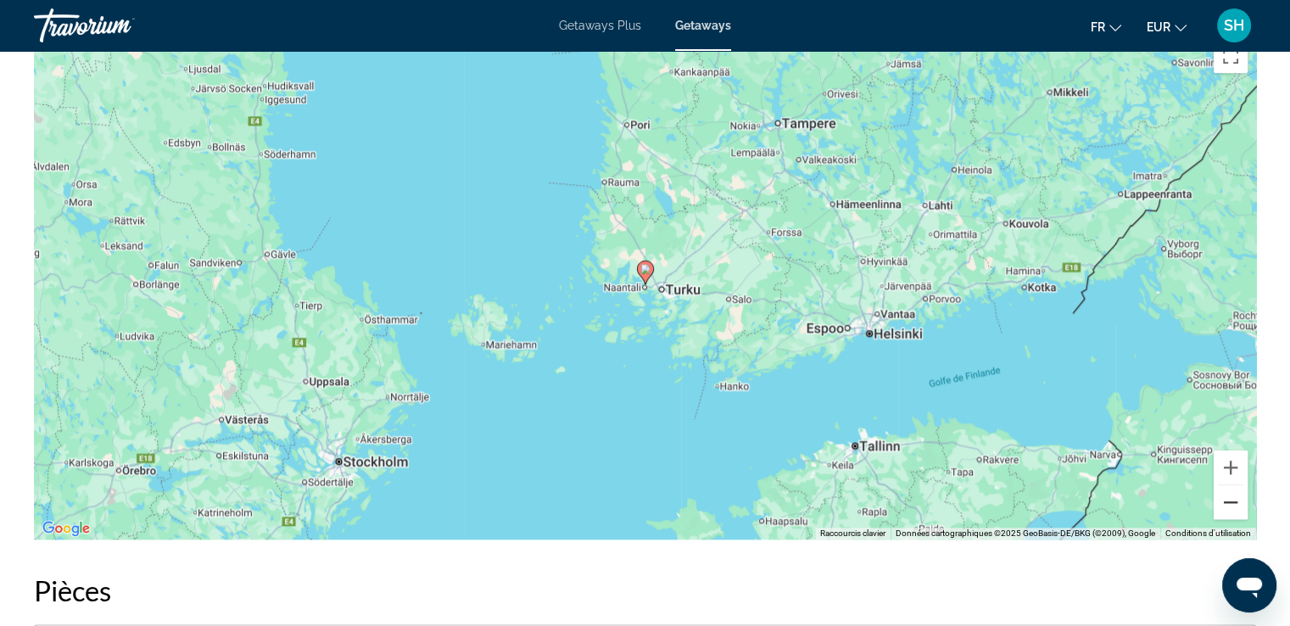
click at [1226, 493] on button "Zoom arrière" at bounding box center [1231, 502] width 34 height 34
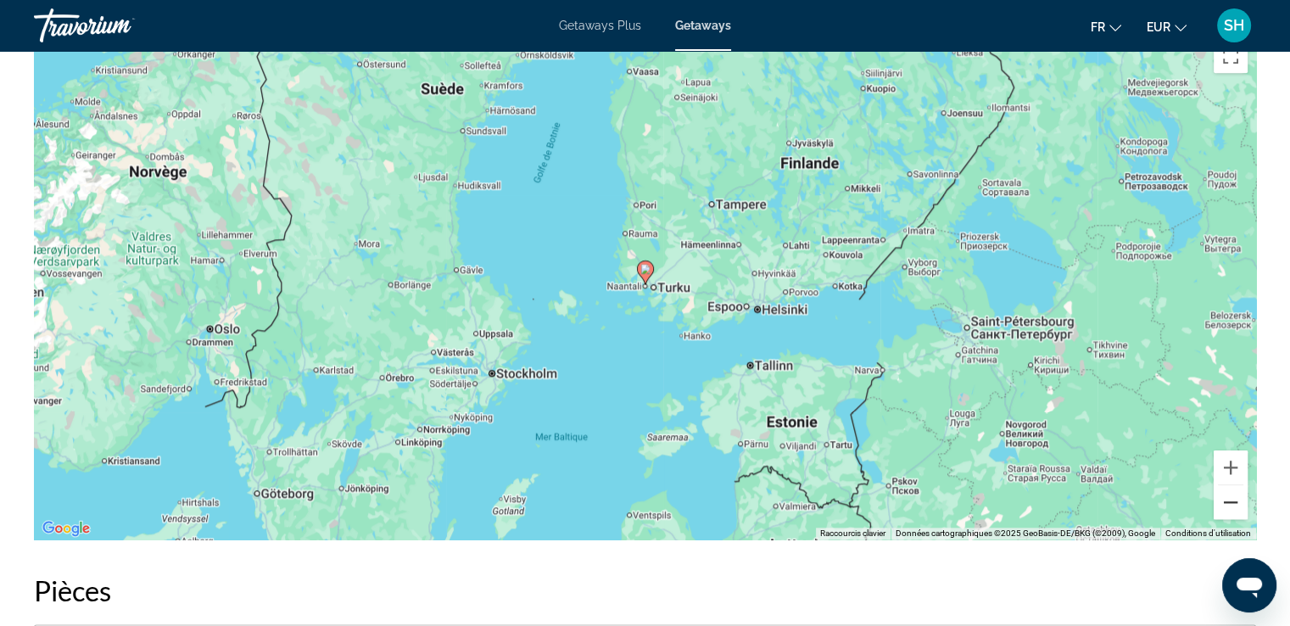
click at [1226, 493] on button "Zoom arrière" at bounding box center [1231, 502] width 34 height 34
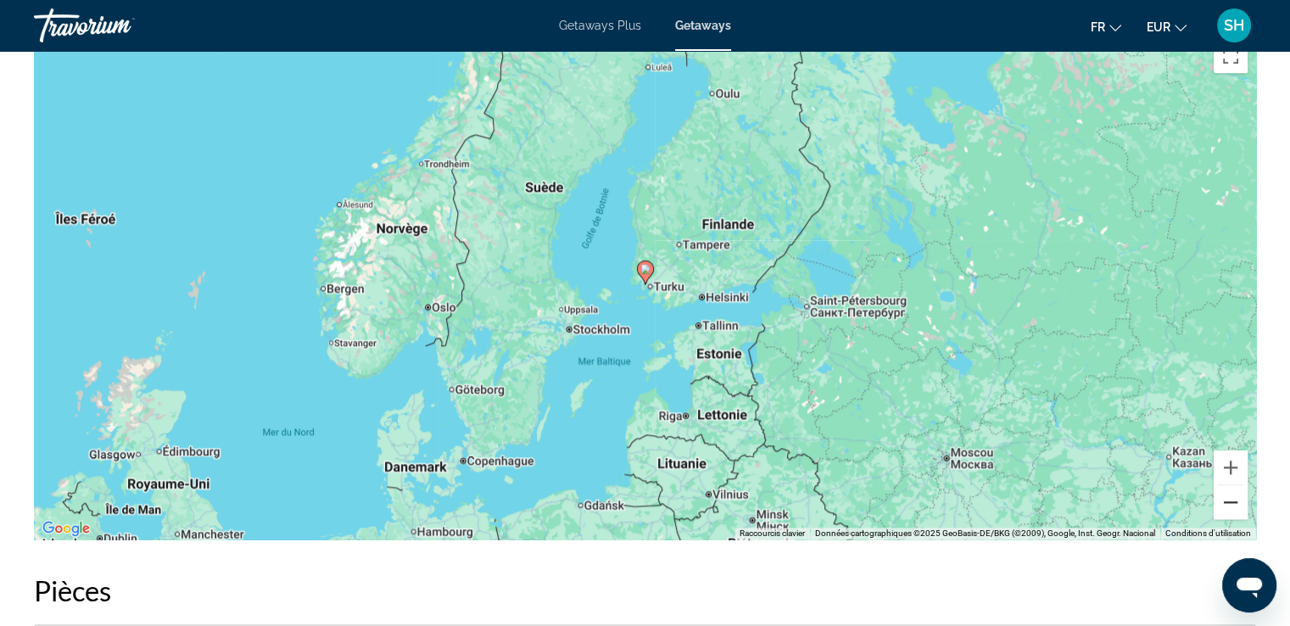
click at [1230, 495] on button "Zoom arrière" at bounding box center [1231, 502] width 34 height 34
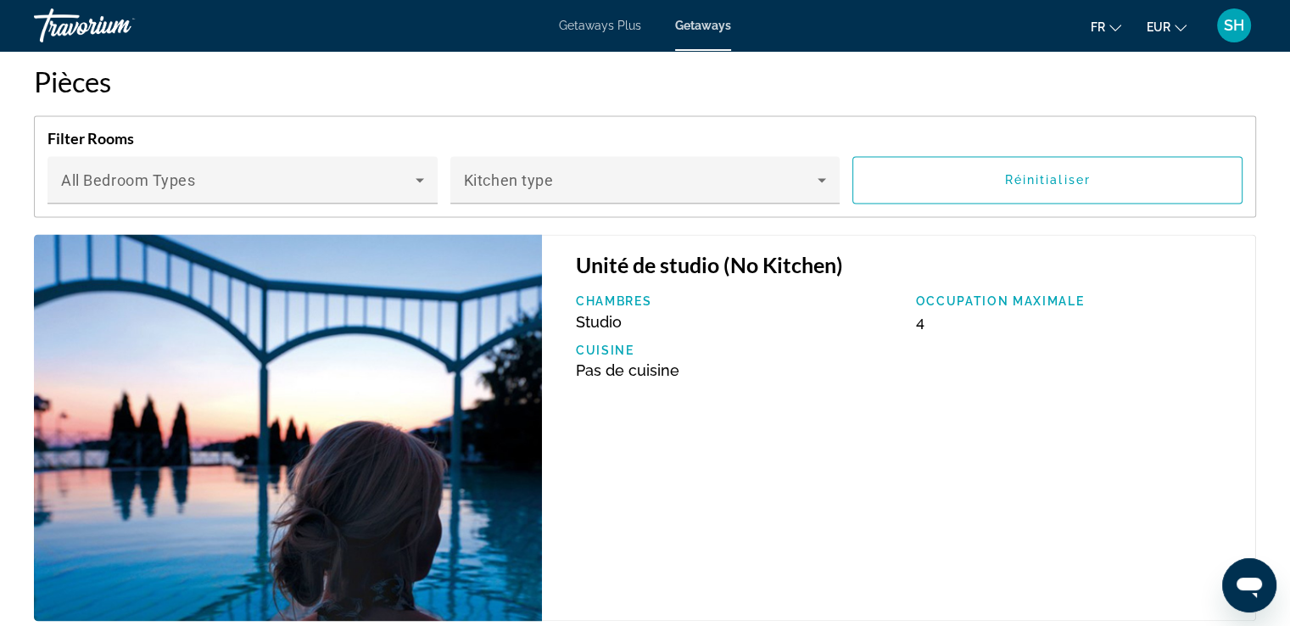
scroll to position [2545, 0]
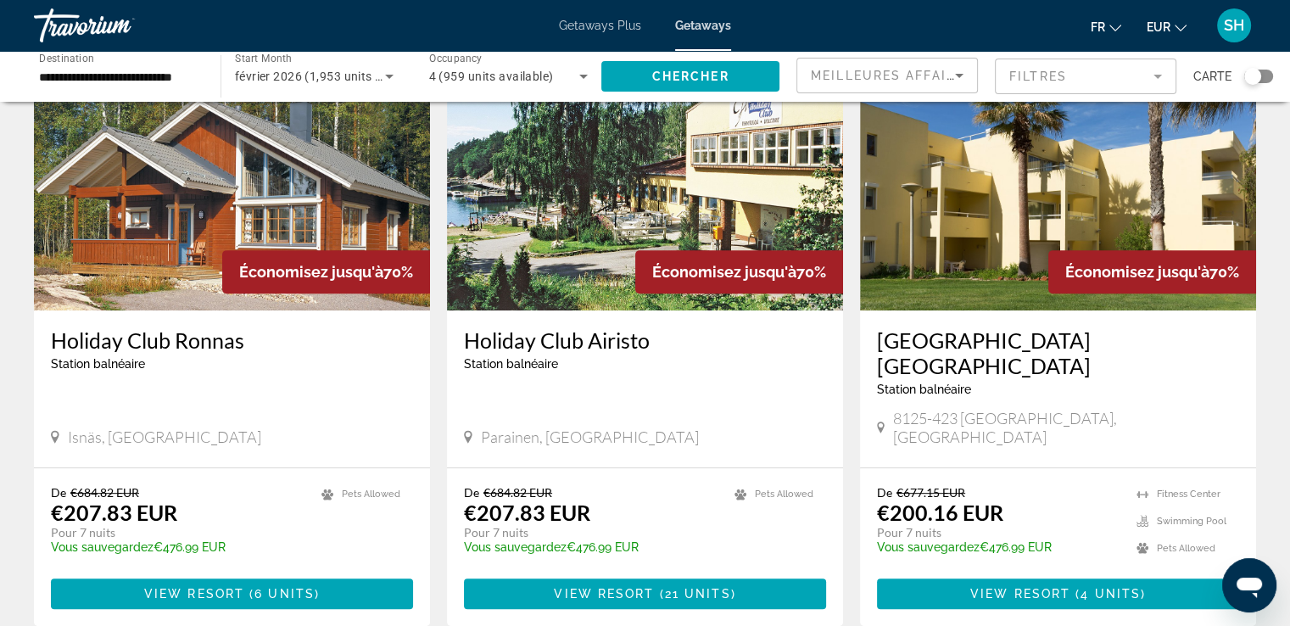
scroll to position [594, 0]
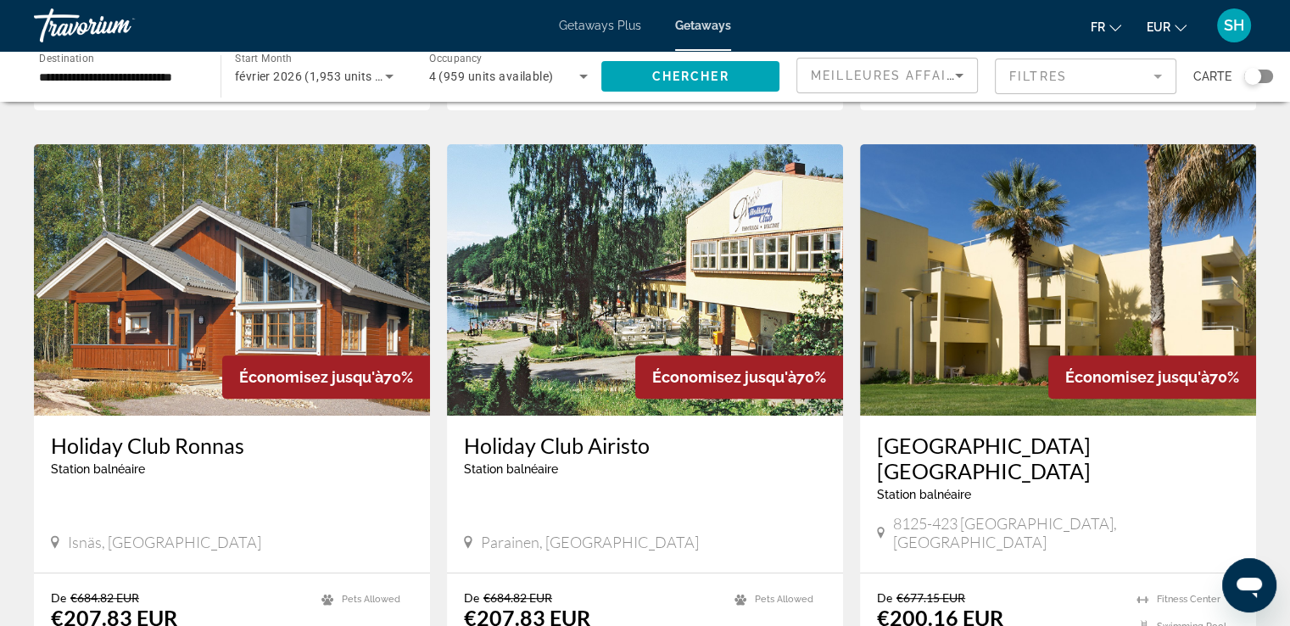
click at [1042, 262] on img "Main content" at bounding box center [1058, 279] width 396 height 271
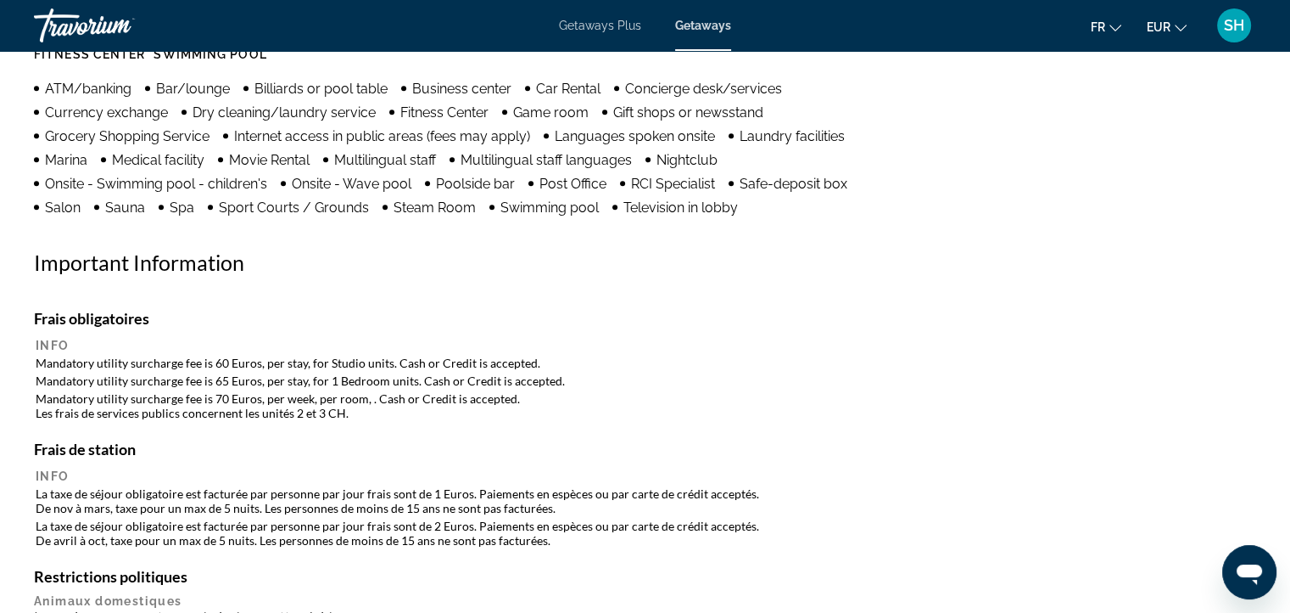
scroll to position [1472, 0]
